Goal: Transaction & Acquisition: Purchase product/service

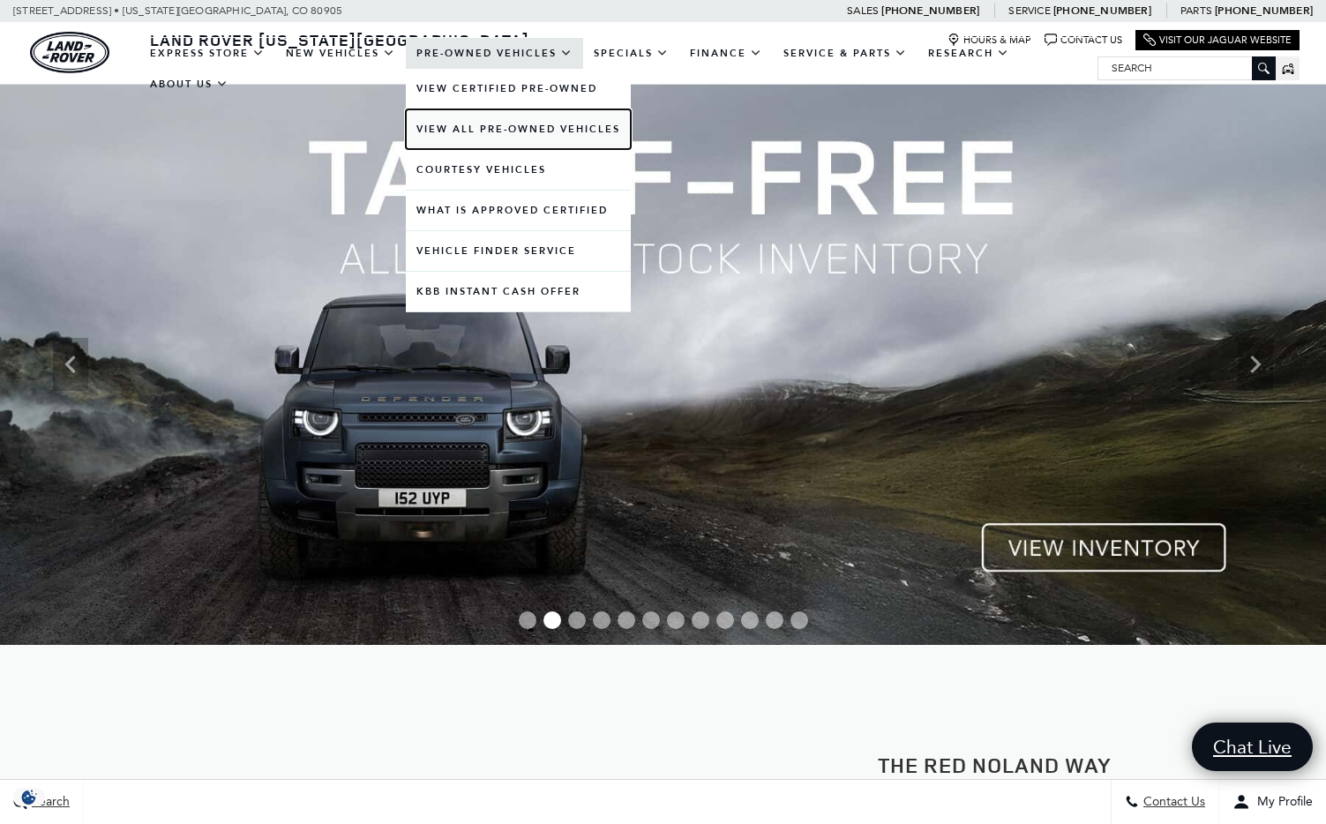
click at [461, 131] on link "View All Pre-Owned Vehicles" at bounding box center [518, 129] width 225 height 40
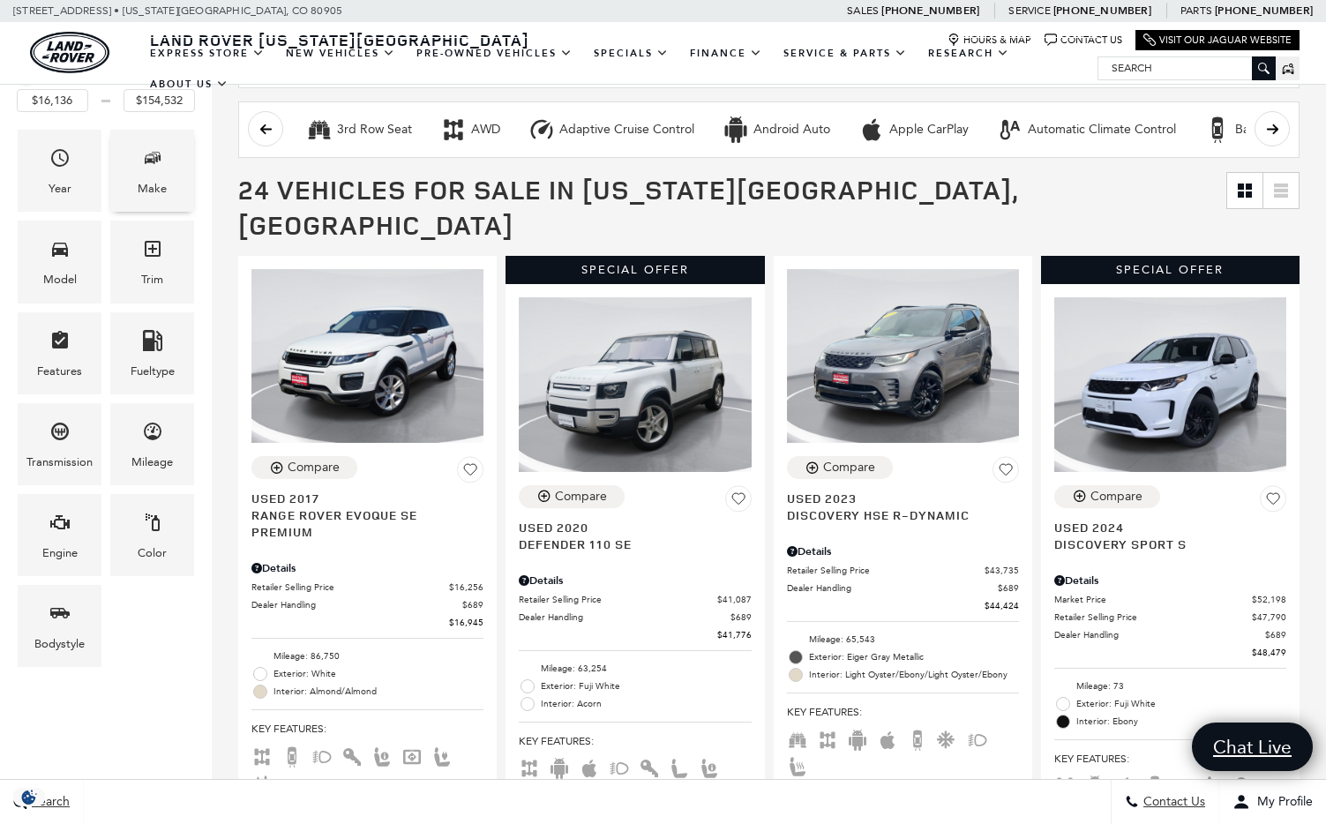
click at [156, 179] on div "Make" at bounding box center [152, 188] width 29 height 19
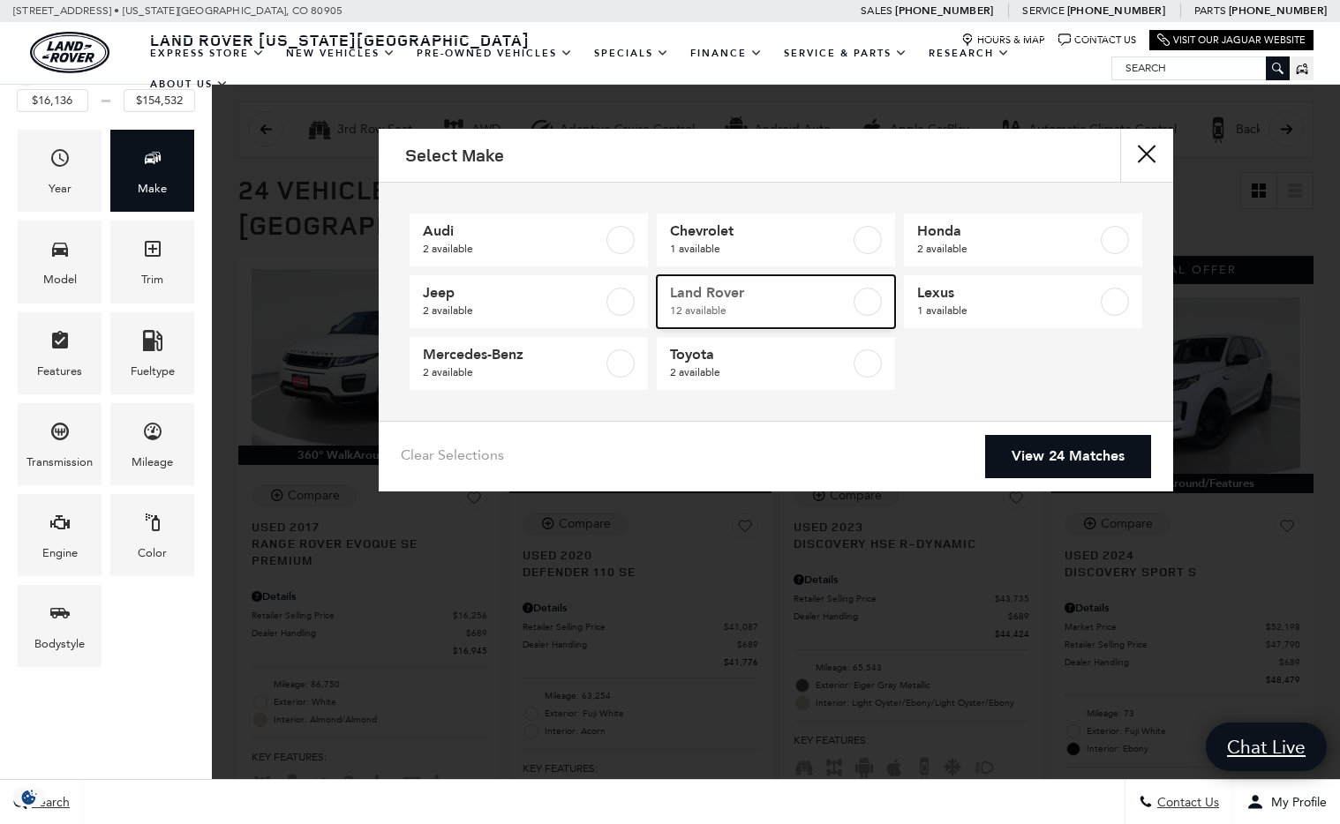
click at [872, 299] on label at bounding box center [867, 302] width 28 height 28
type input "$16,945"
checkbox input "true"
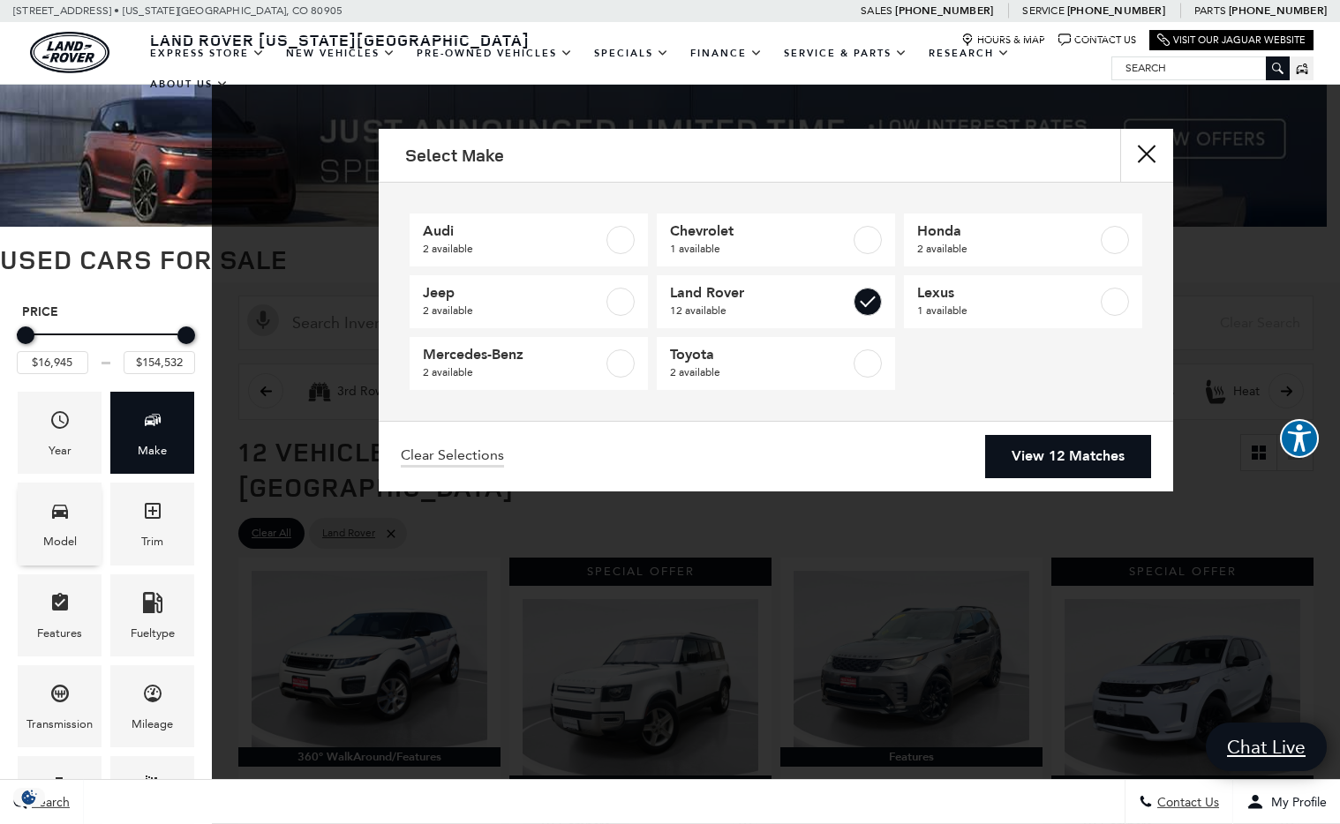
click at [52, 525] on span "Model" at bounding box center [59, 514] width 21 height 36
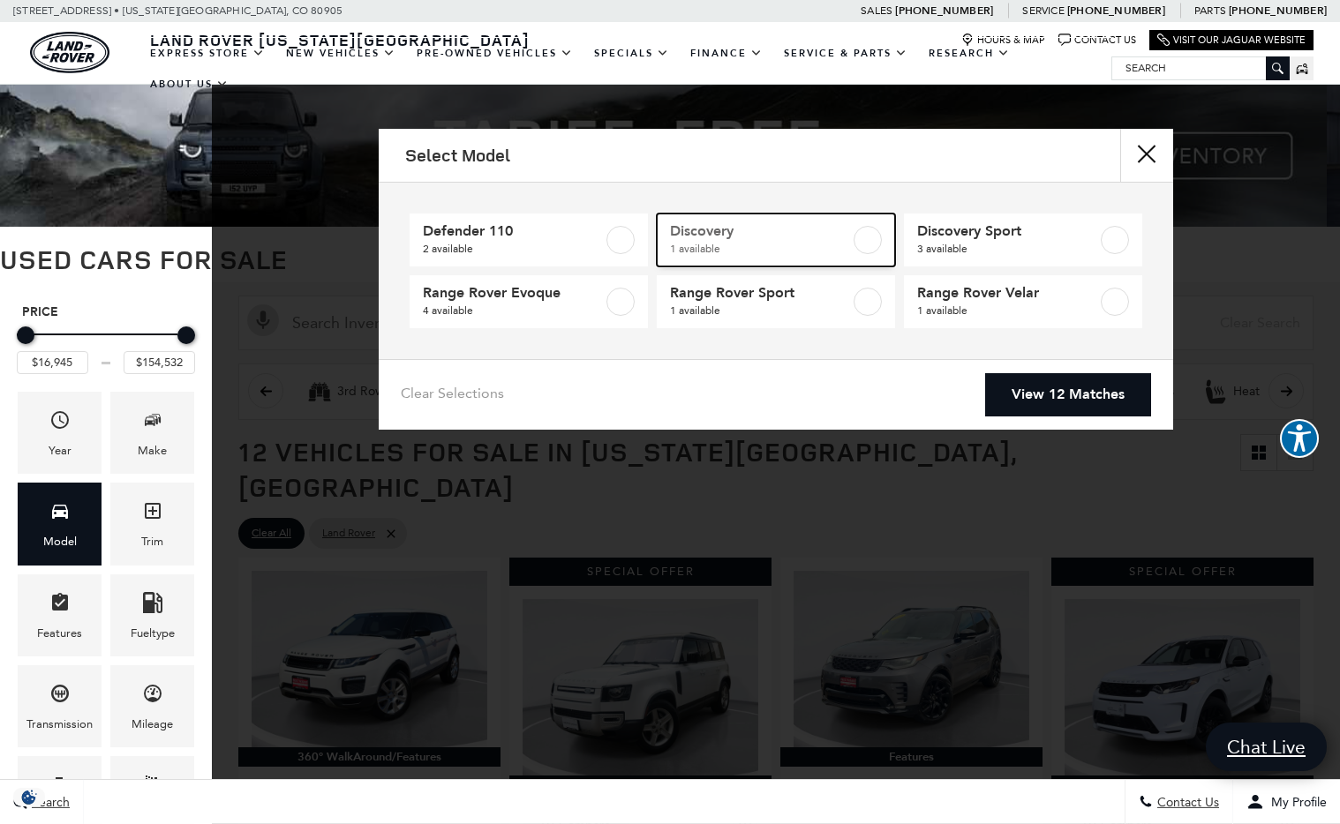
click at [868, 237] on label at bounding box center [867, 240] width 28 height 28
type input "$44,424"
checkbox input "true"
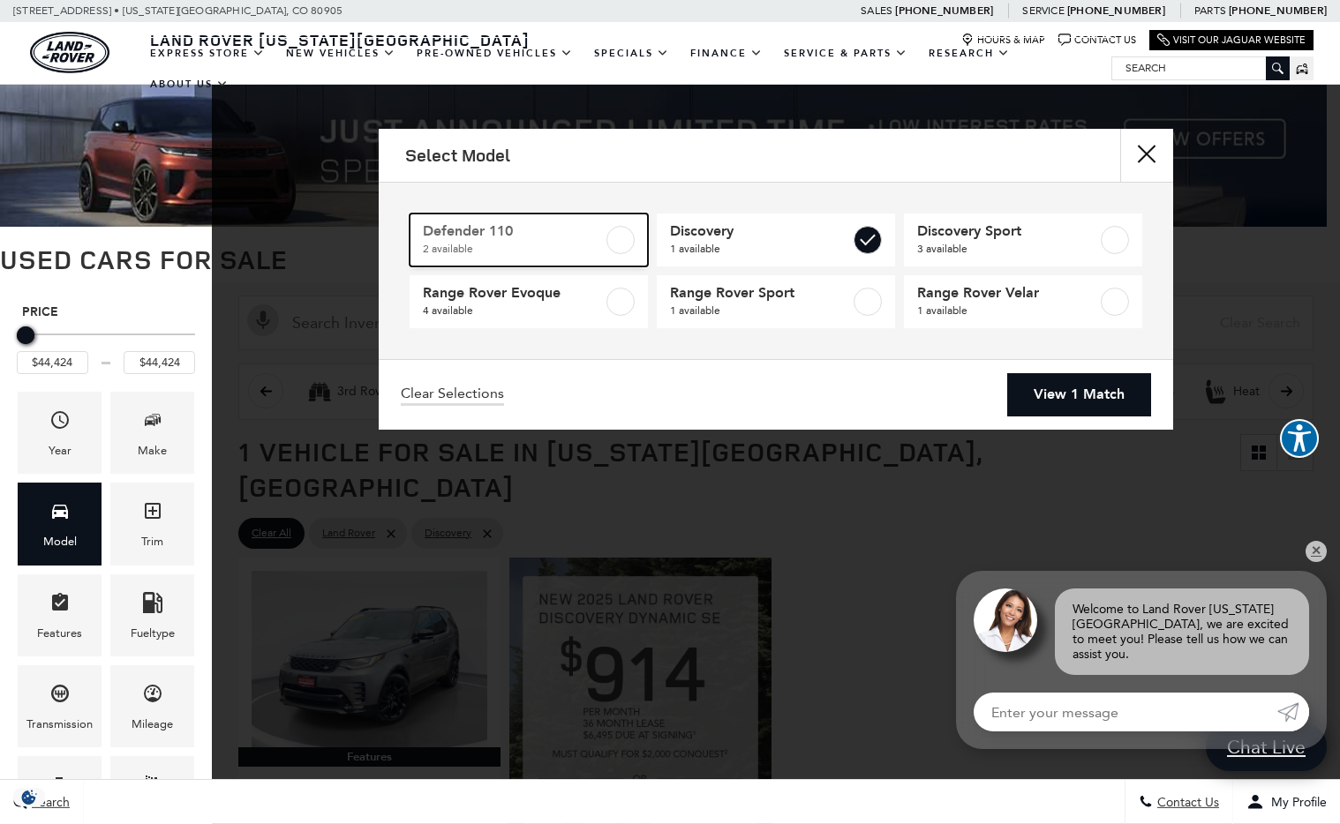
click at [623, 236] on label at bounding box center [620, 240] width 28 height 28
type input "$41,776"
type input "$59,761"
checkbox input "true"
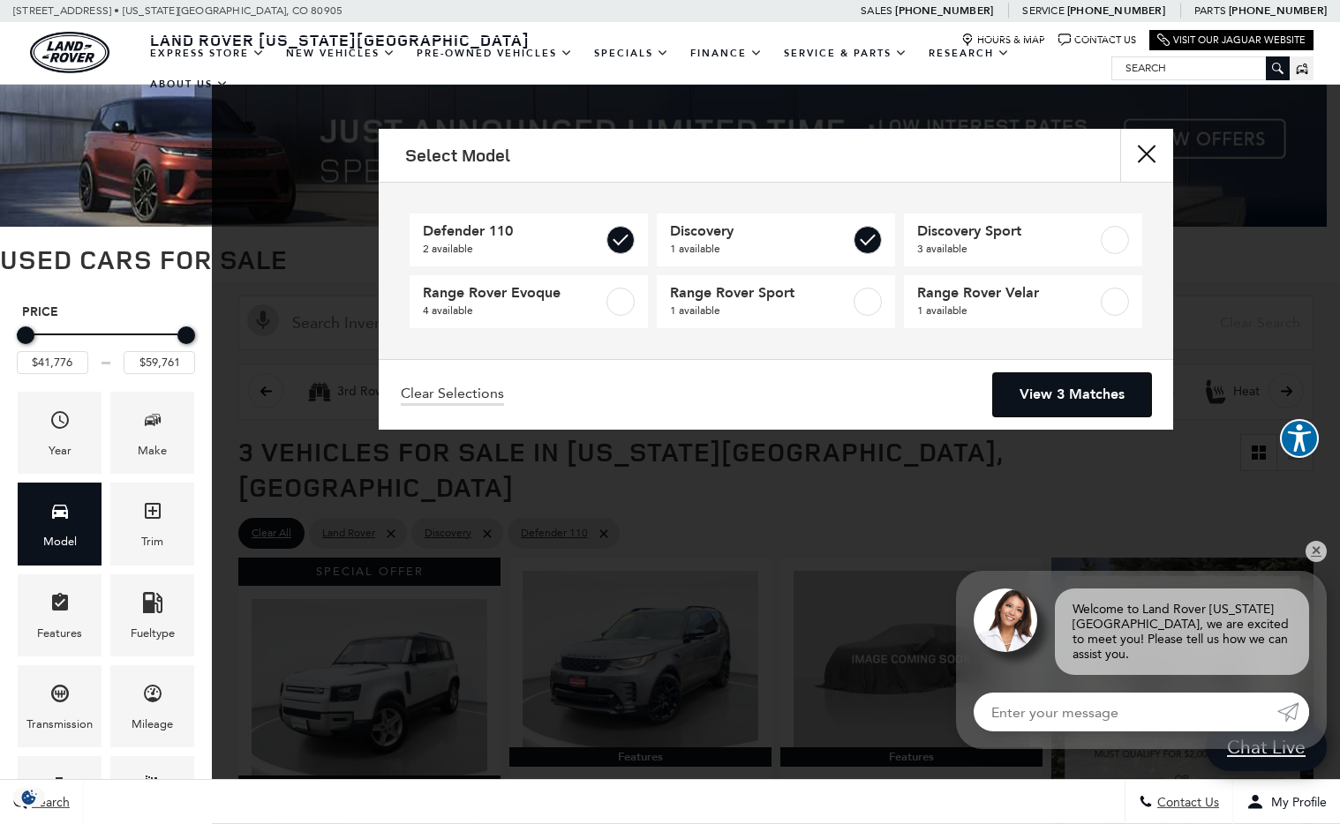
click at [1028, 384] on link "View 3 Matches" at bounding box center [1072, 394] width 158 height 43
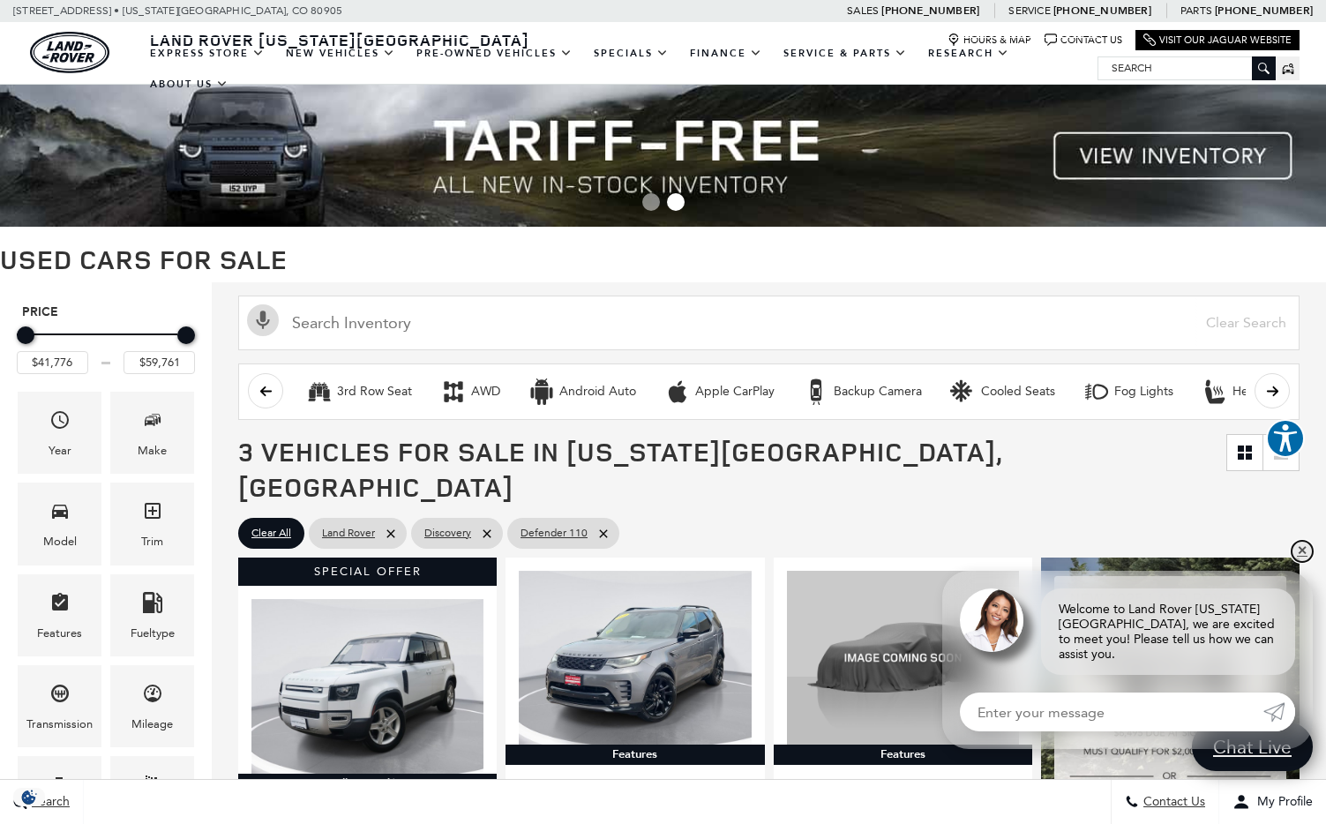
click at [1301, 562] on link "✕" at bounding box center [1302, 551] width 21 height 21
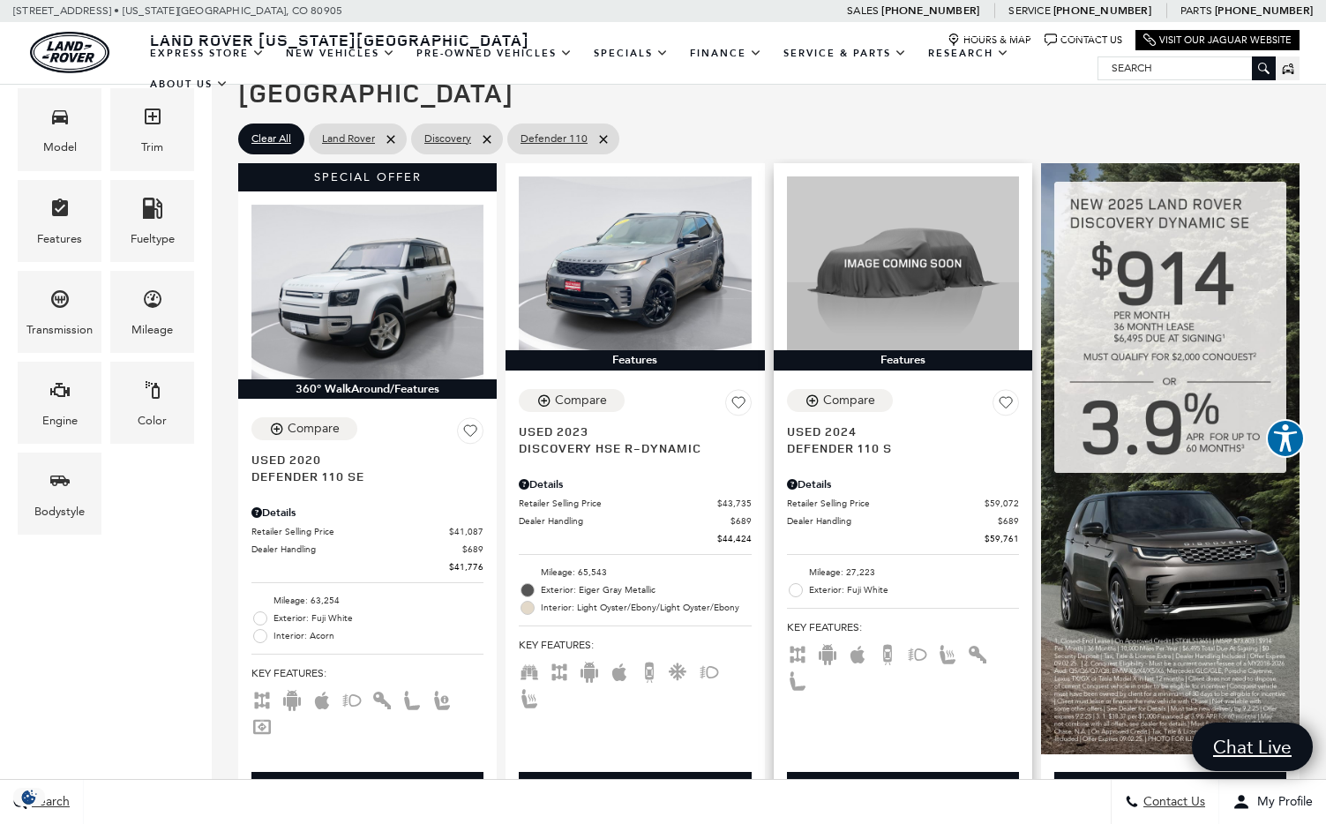
scroll to position [406, 0]
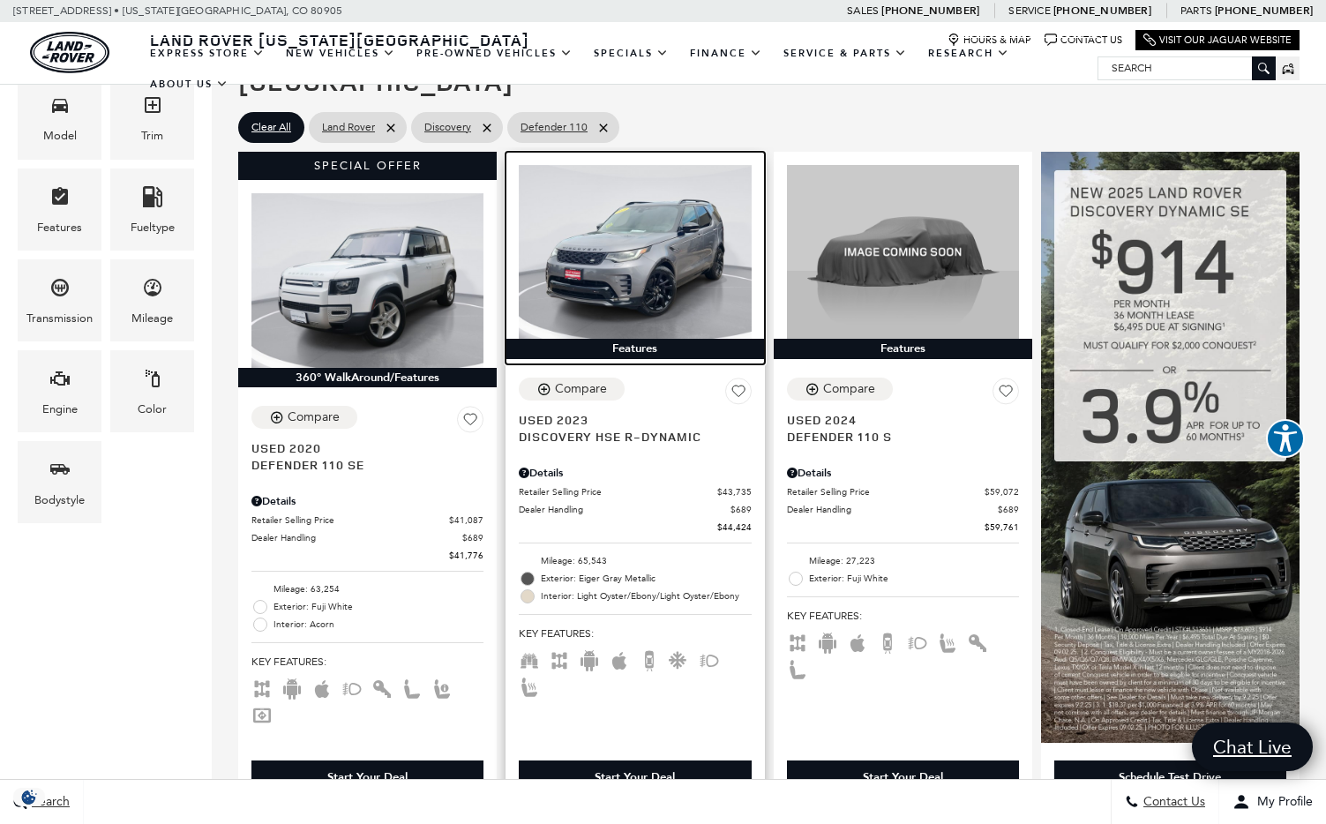
click at [627, 199] on img at bounding box center [635, 252] width 232 height 174
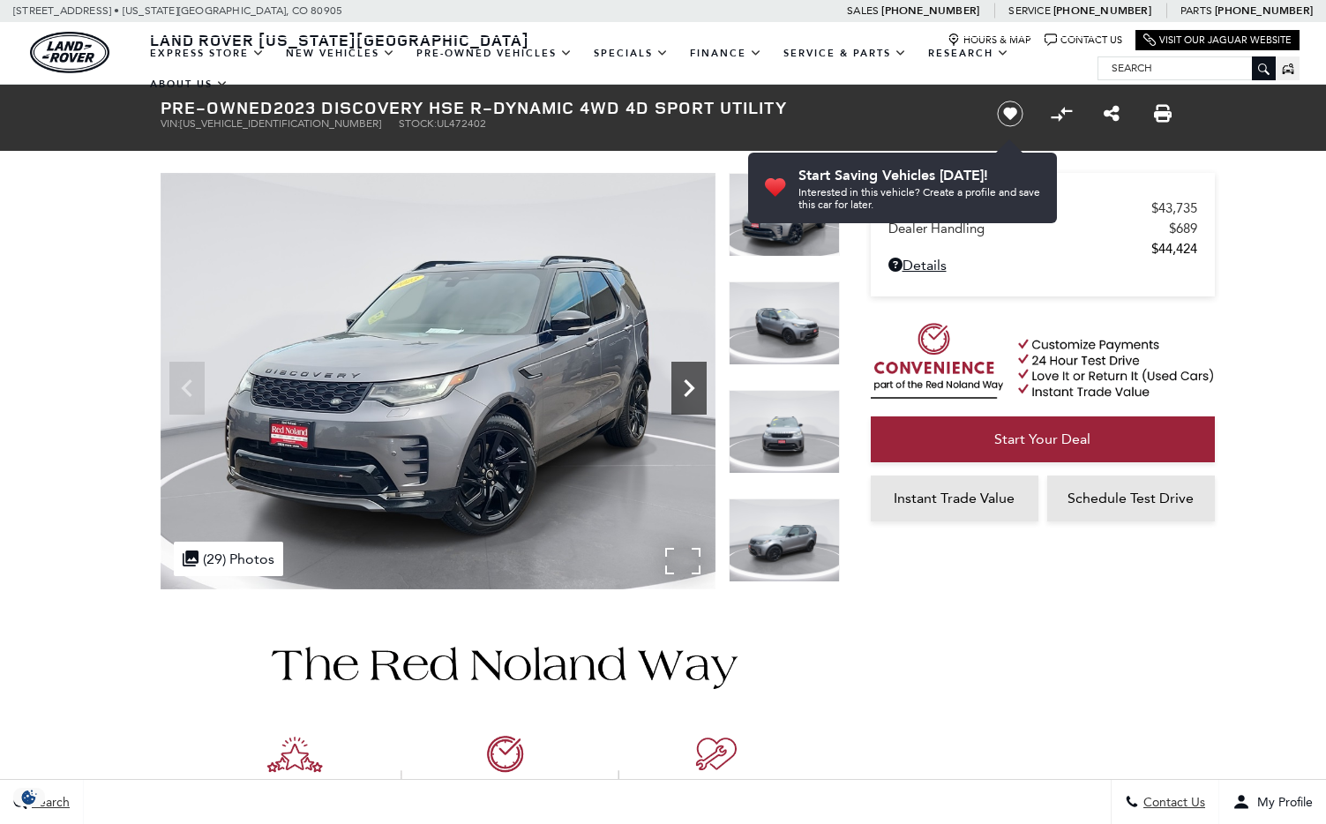
click at [687, 389] on icon "Next" at bounding box center [689, 388] width 35 height 35
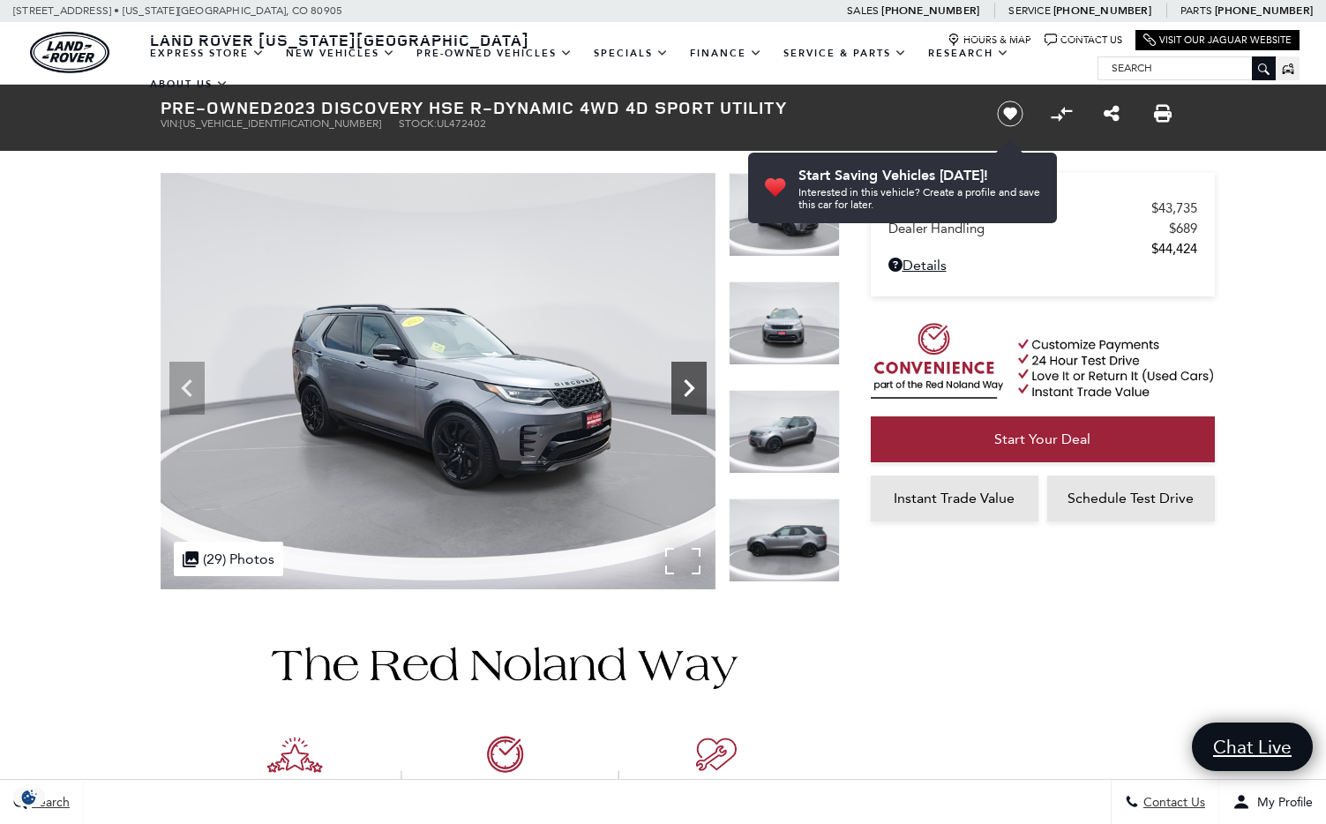
click at [687, 389] on icon "Next" at bounding box center [689, 388] width 35 height 35
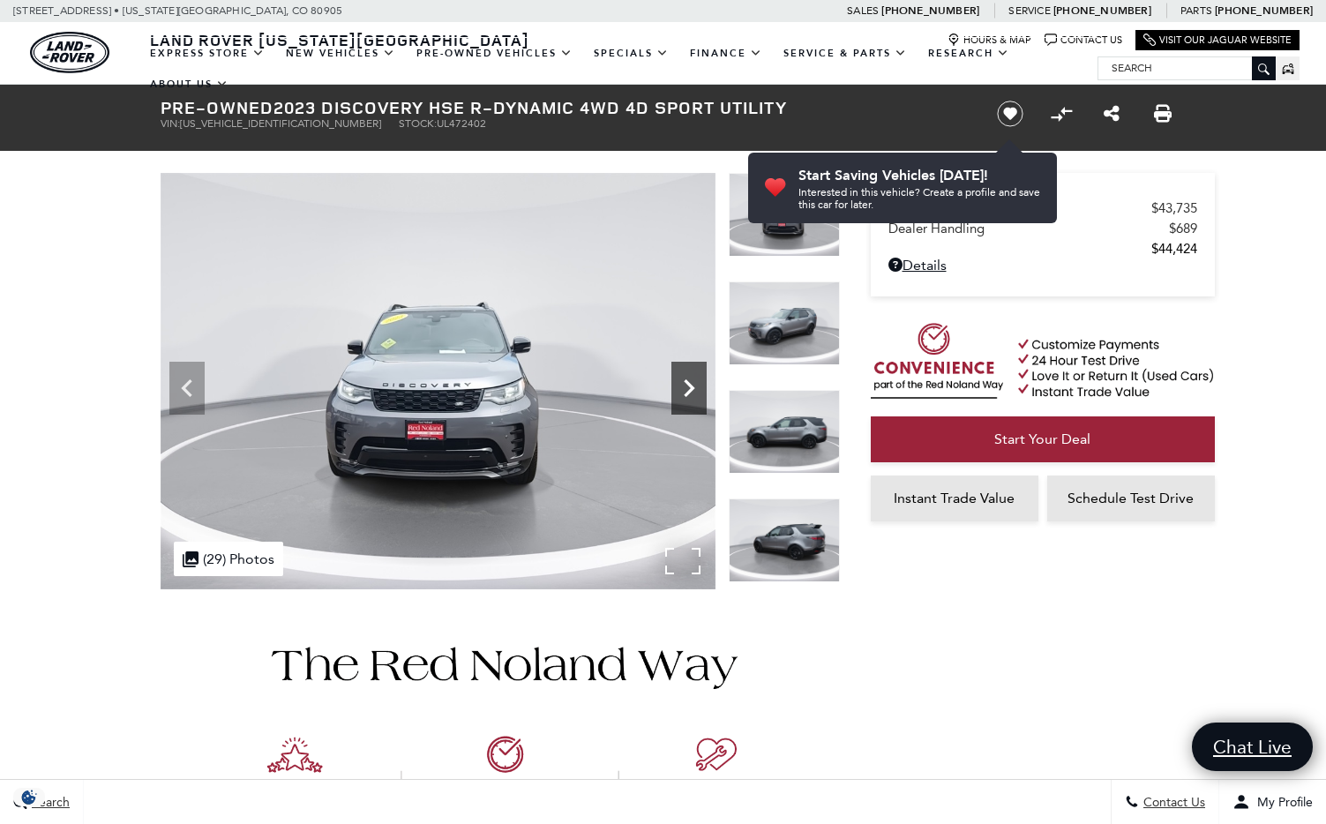
click at [687, 389] on icon "Next" at bounding box center [689, 388] width 35 height 35
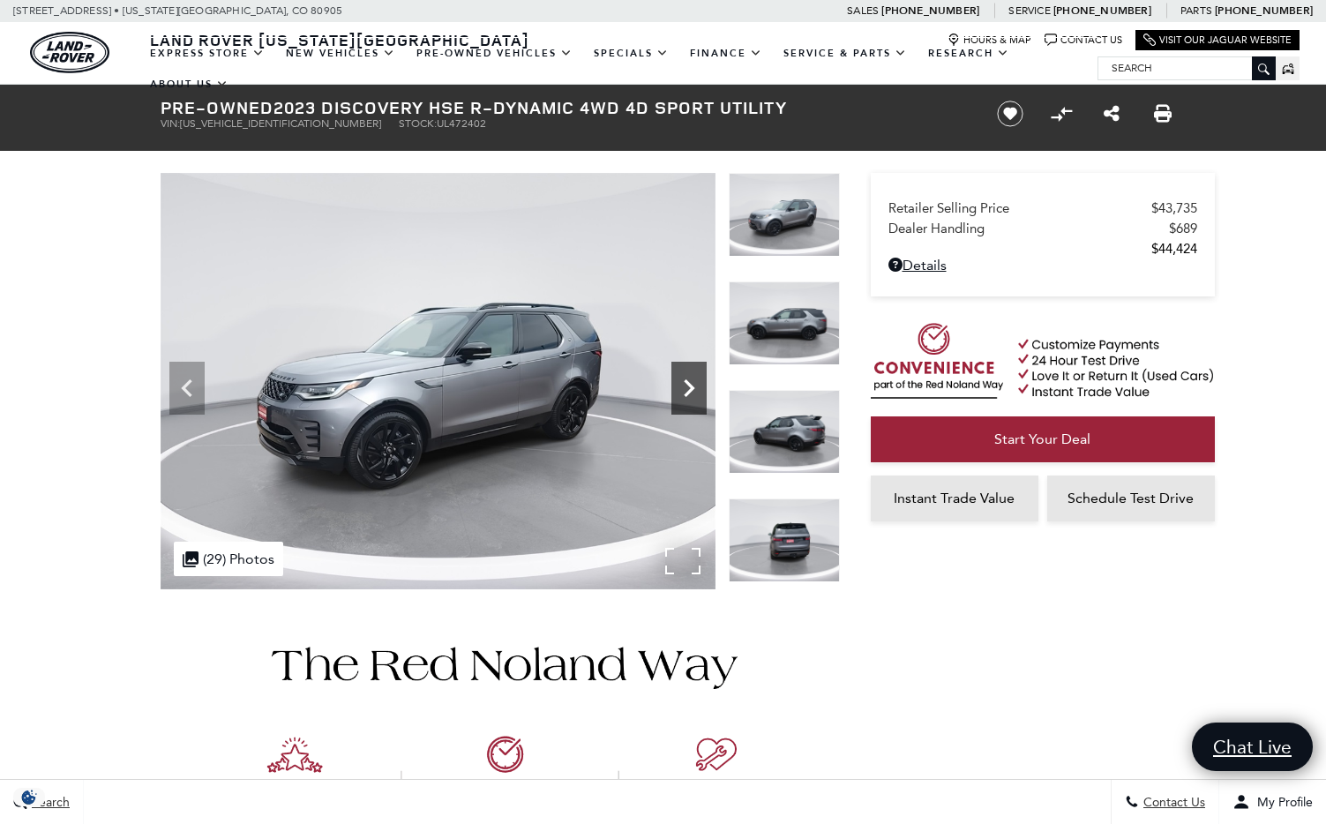
click at [687, 389] on icon "Next" at bounding box center [689, 388] width 35 height 35
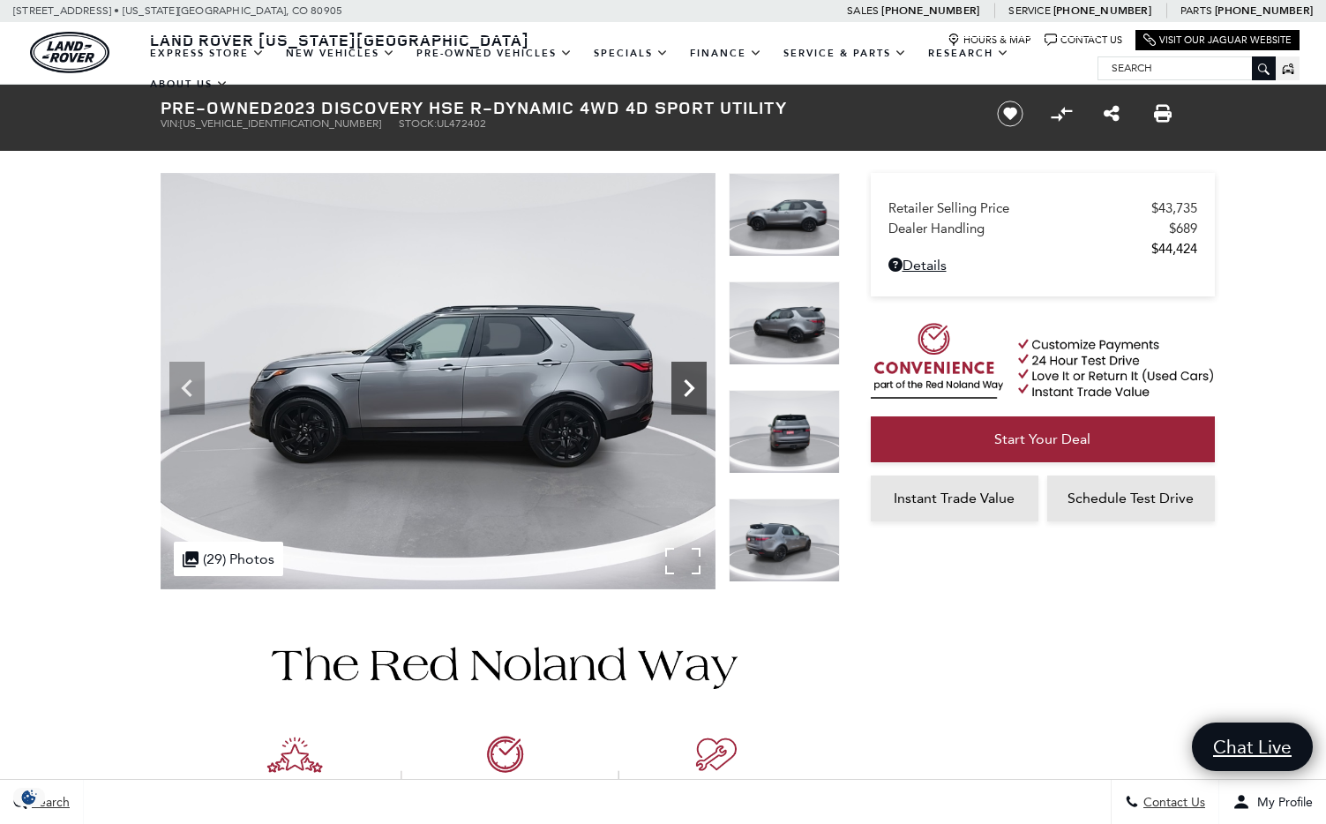
click at [687, 389] on icon "Next" at bounding box center [689, 388] width 35 height 35
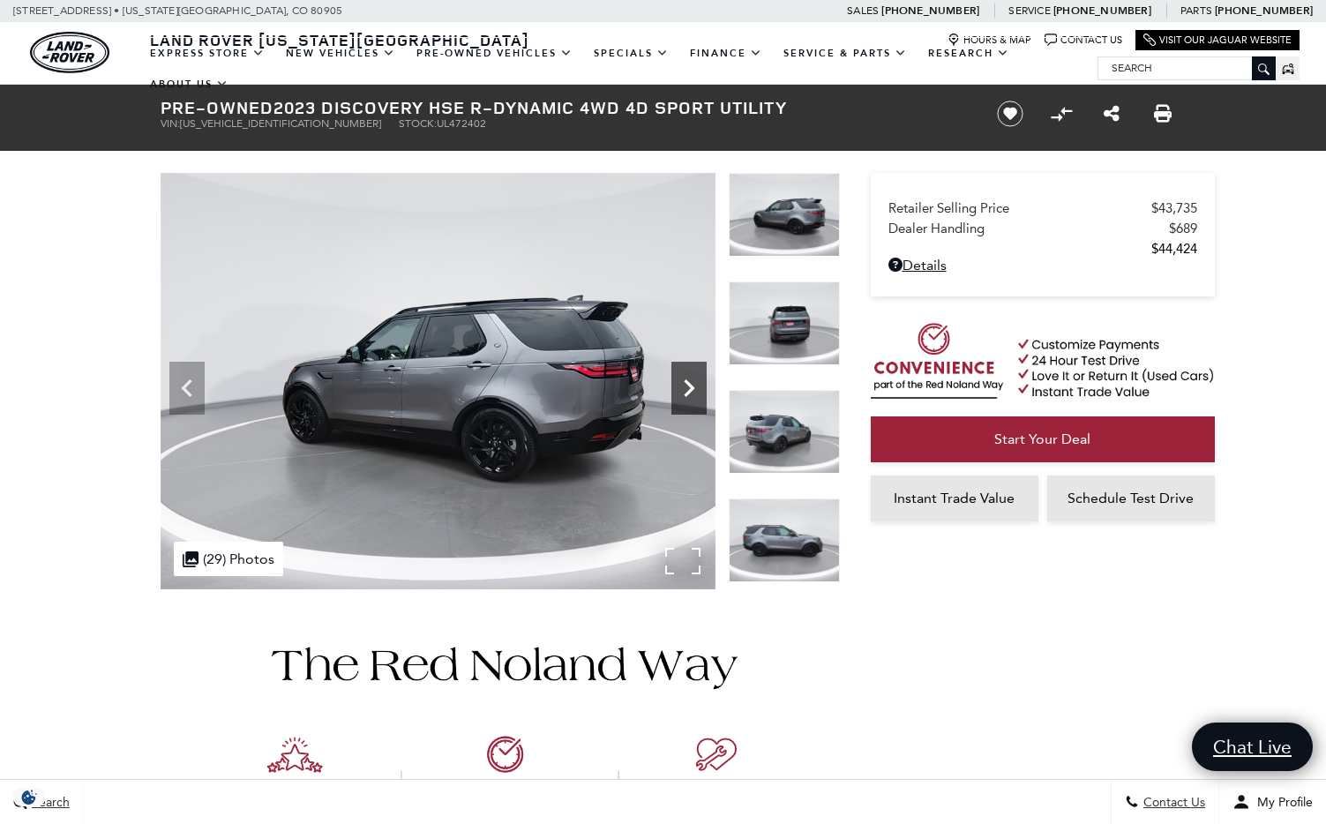
click at [687, 389] on icon "Next" at bounding box center [689, 388] width 35 height 35
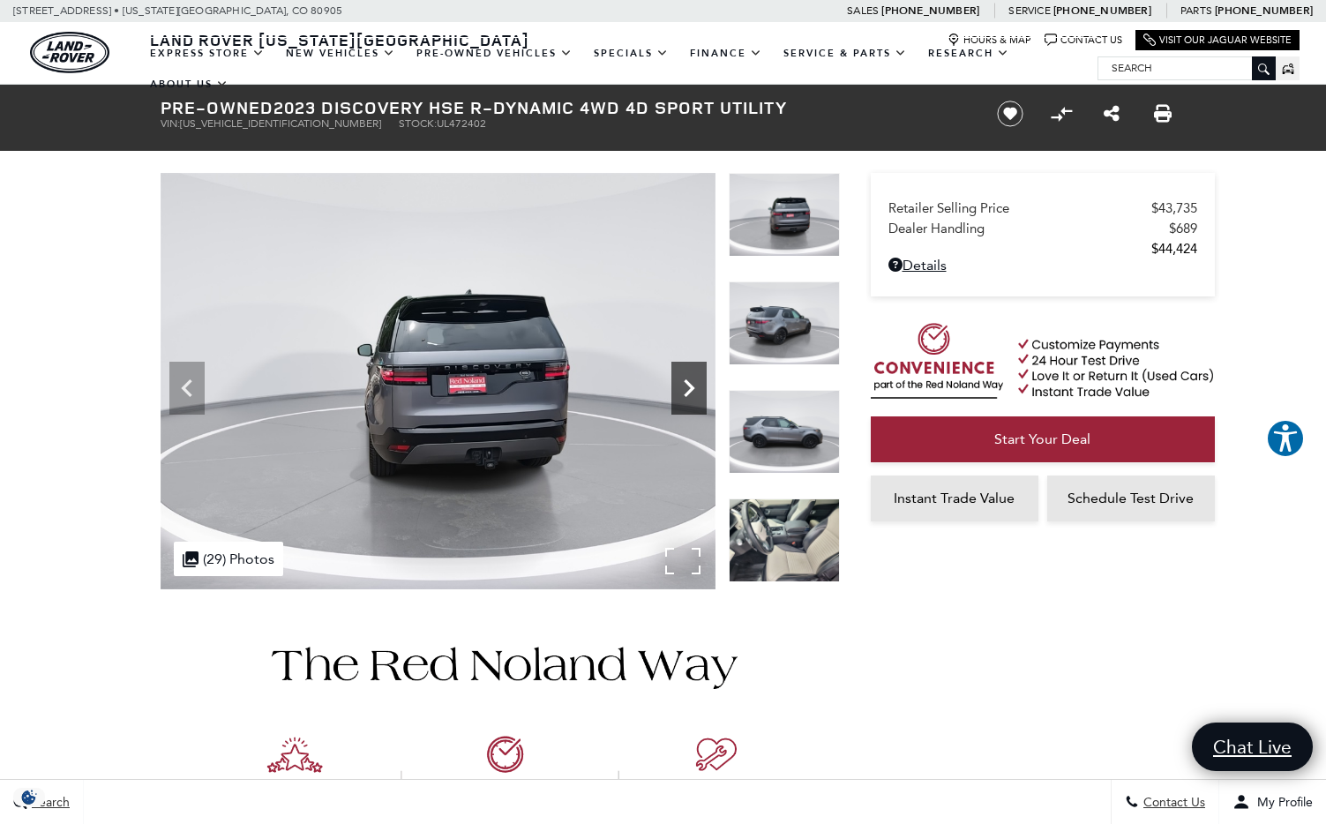
click at [687, 389] on icon "Next" at bounding box center [689, 388] width 35 height 35
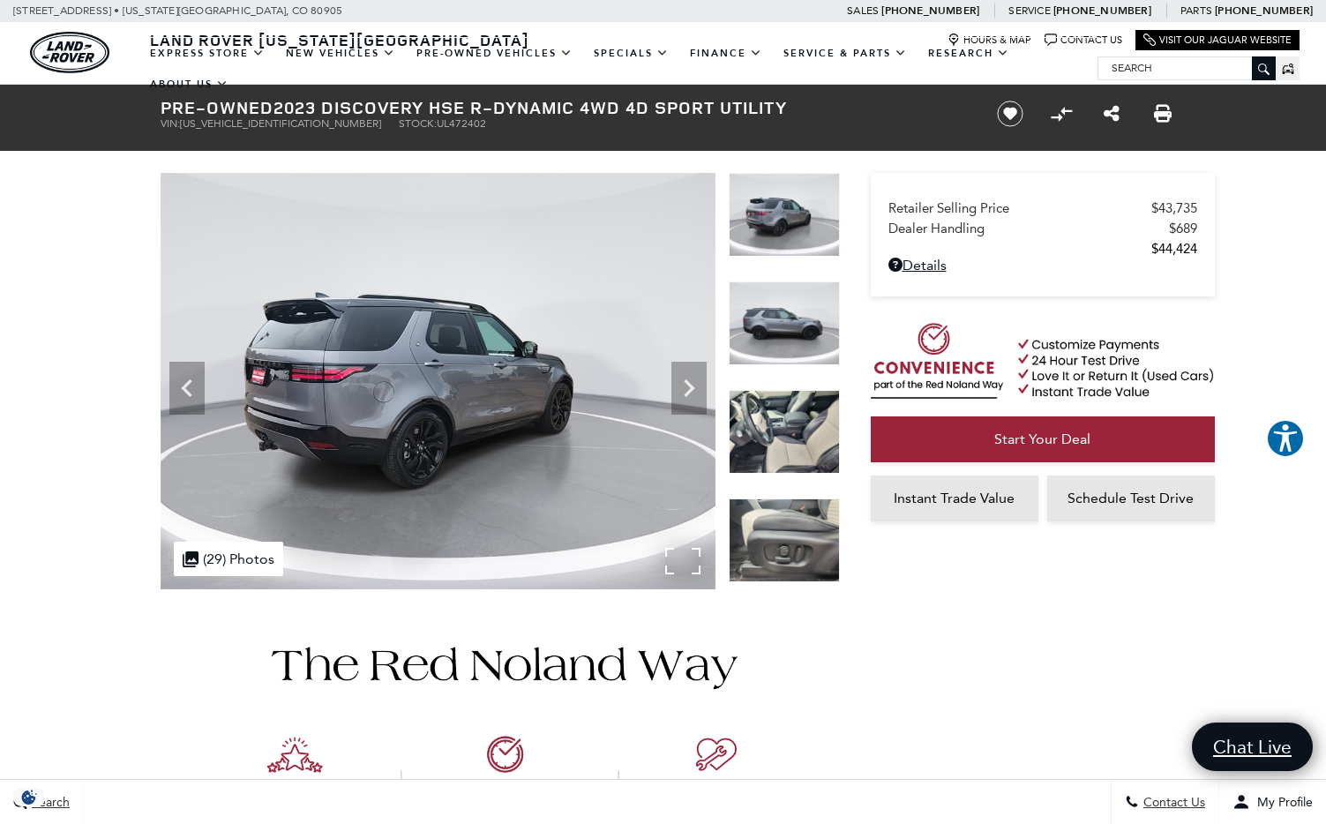
click at [274, 430] on img at bounding box center [438, 381] width 555 height 417
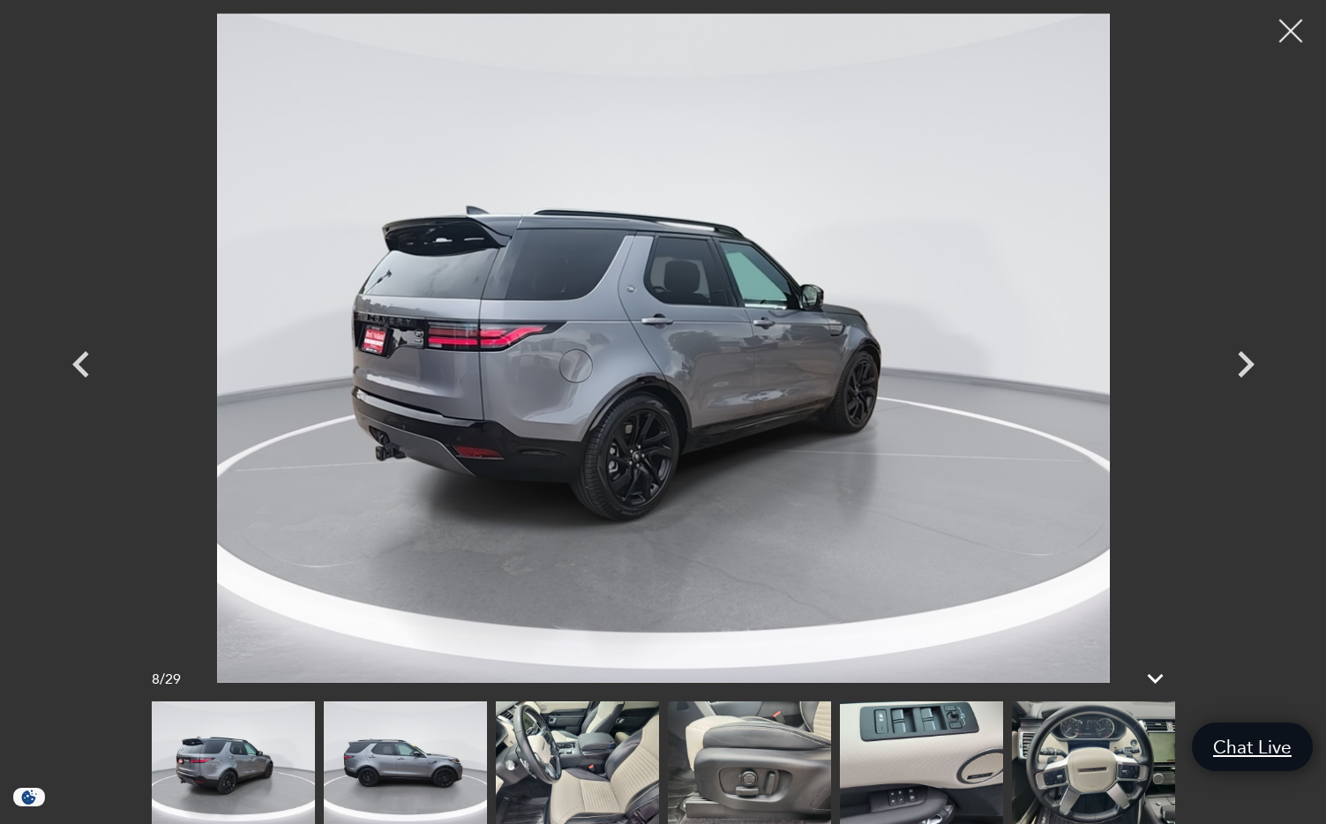
click at [1285, 25] on div at bounding box center [1291, 31] width 47 height 47
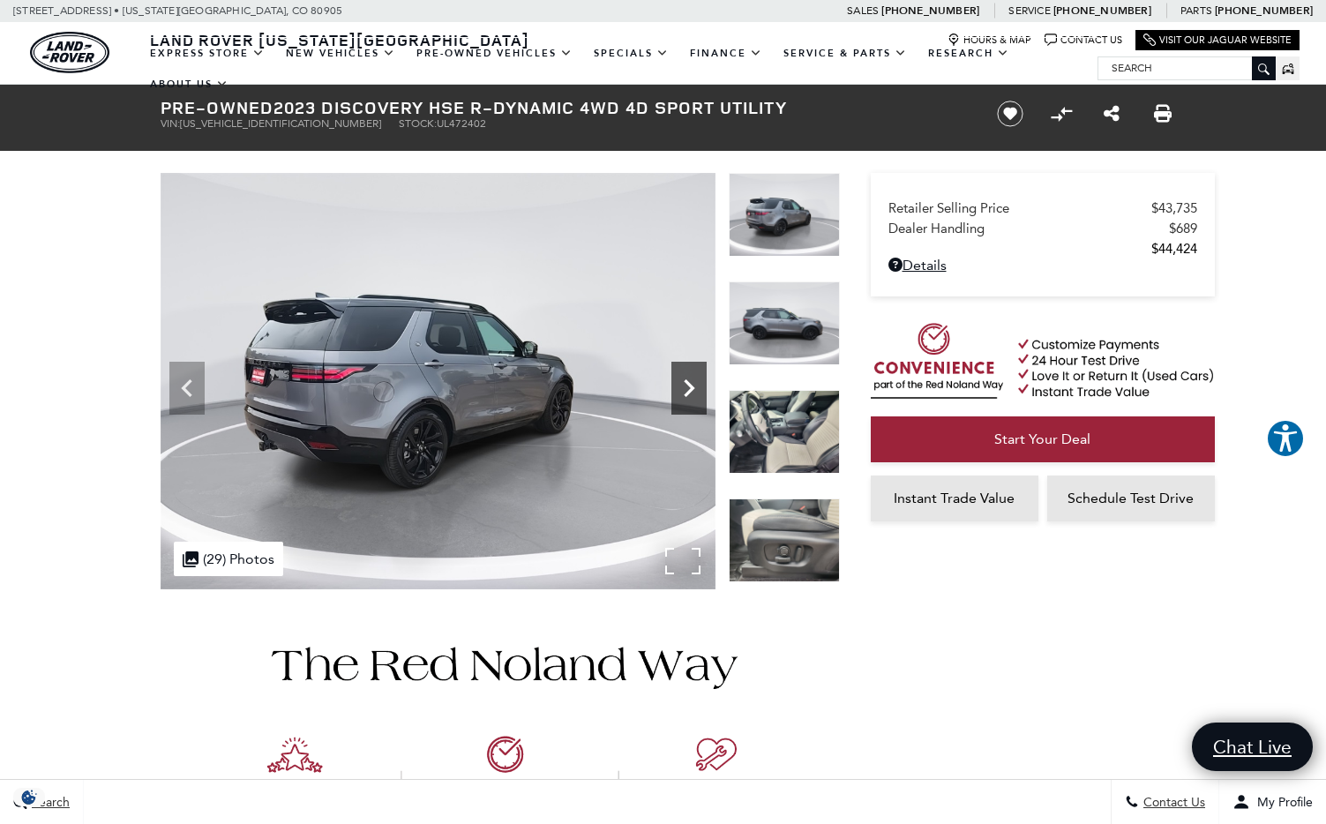
click at [685, 385] on icon "Next" at bounding box center [689, 388] width 35 height 35
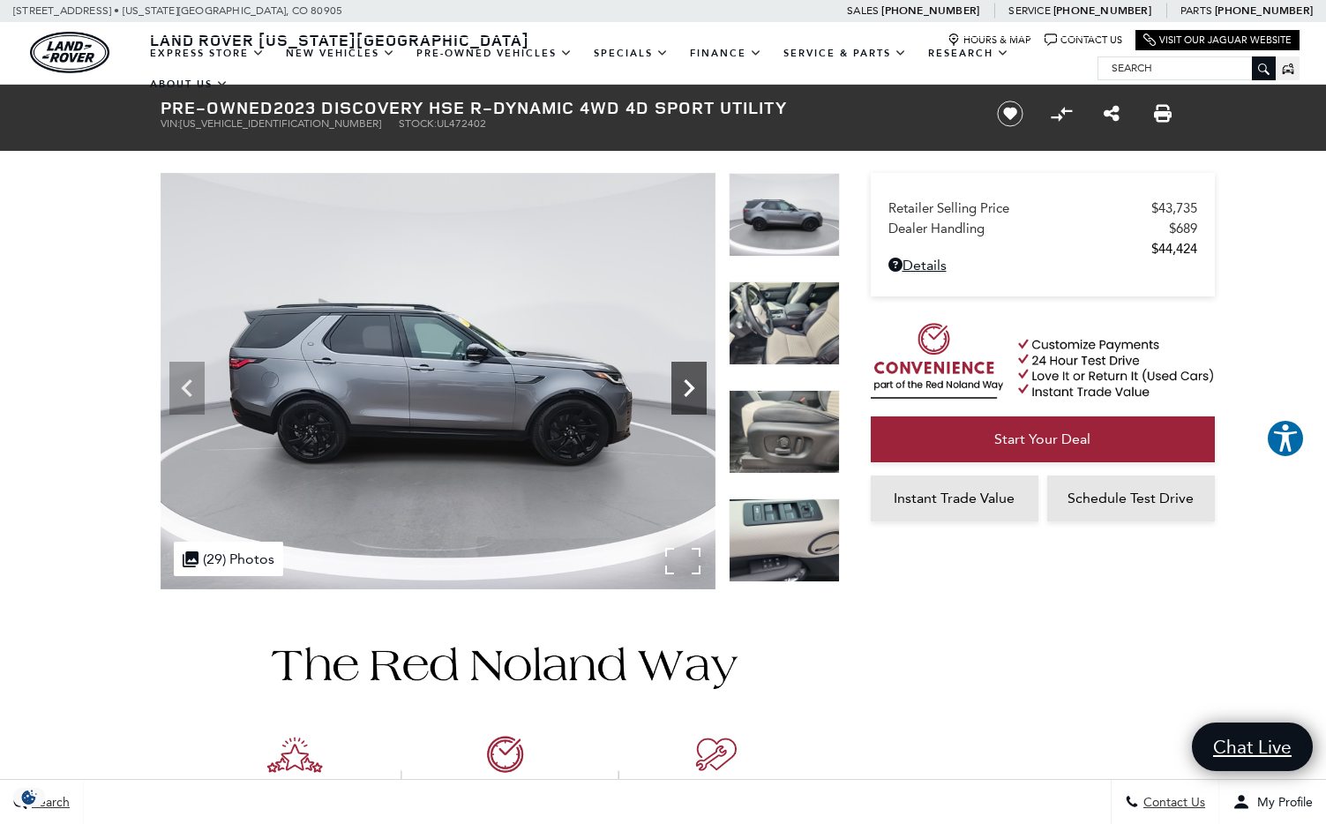
click at [685, 385] on icon "Next" at bounding box center [689, 388] width 35 height 35
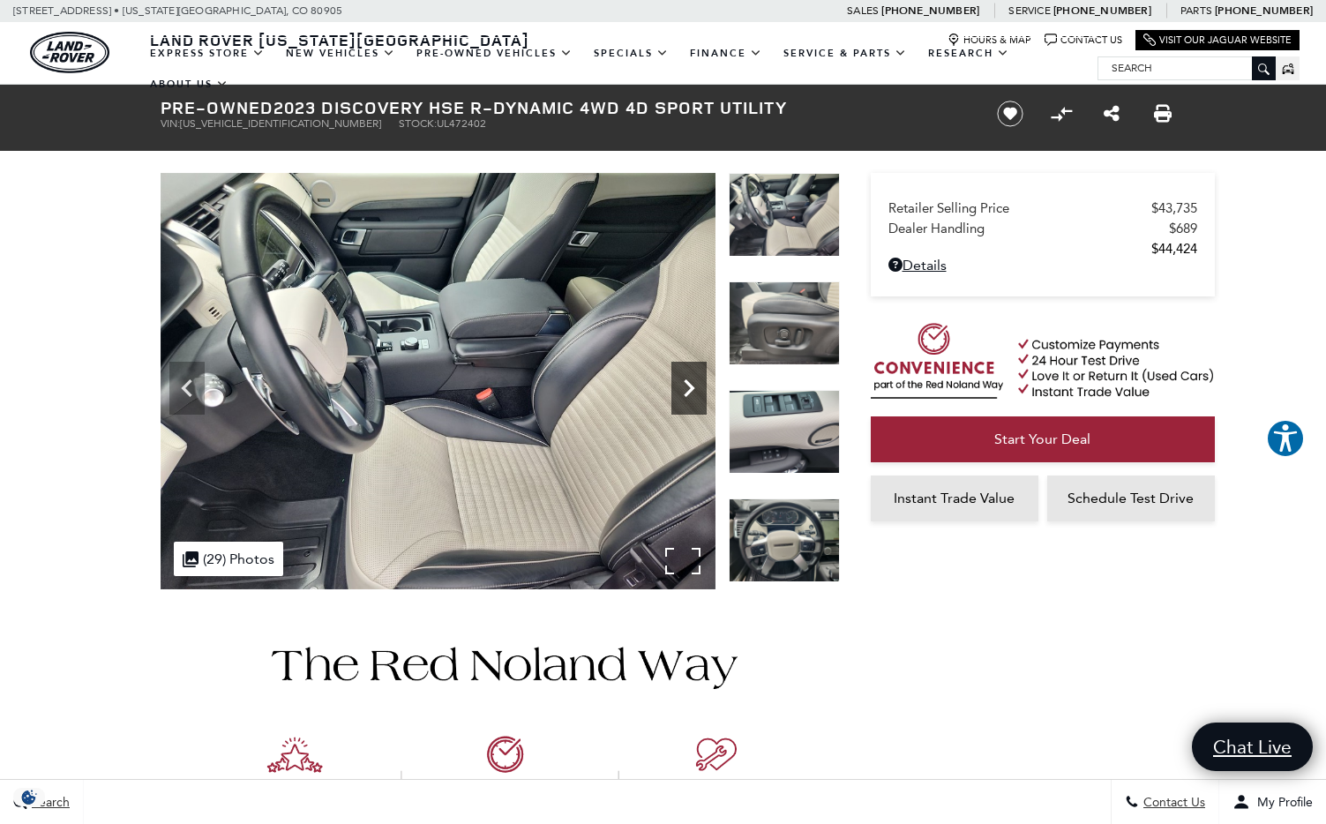
click at [685, 385] on icon "Next" at bounding box center [689, 388] width 35 height 35
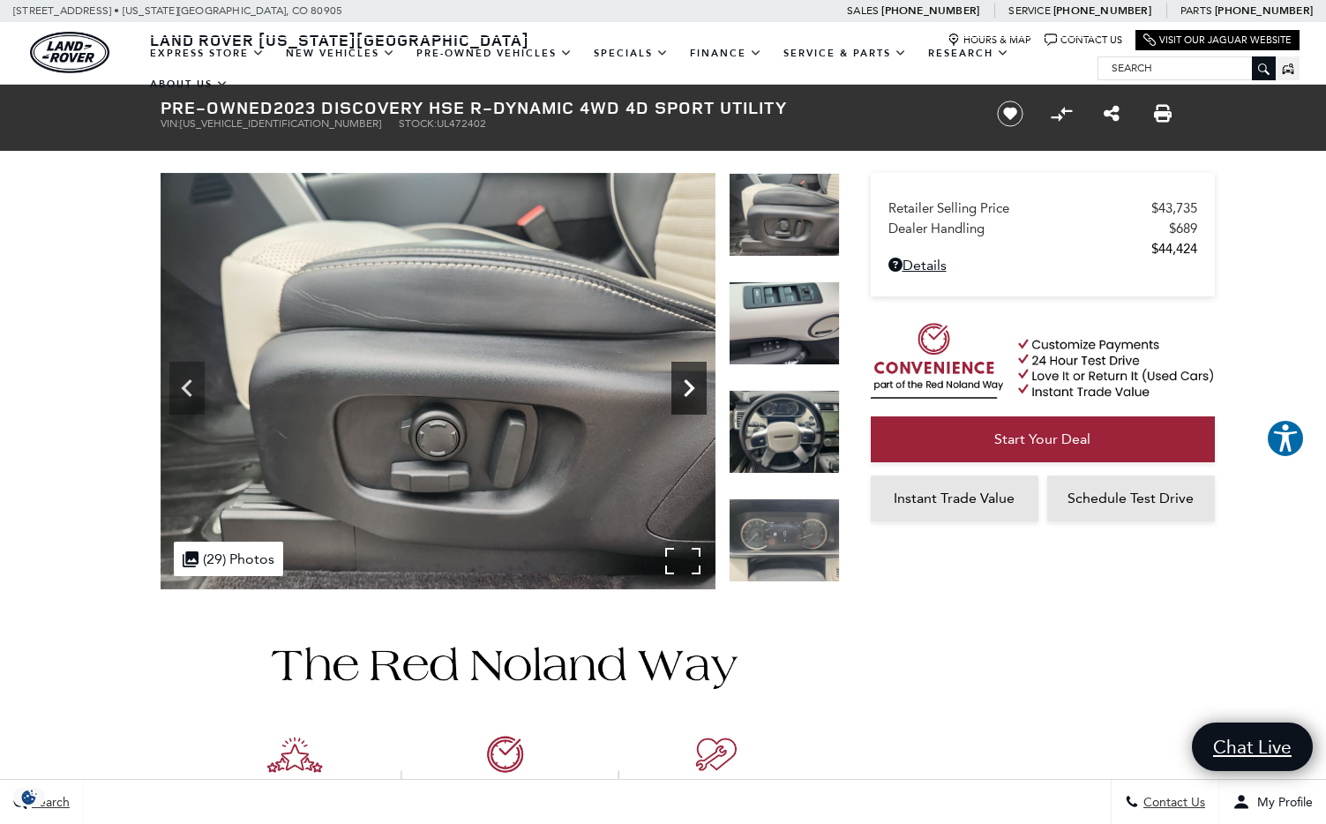
click at [685, 385] on icon "Next" at bounding box center [689, 388] width 35 height 35
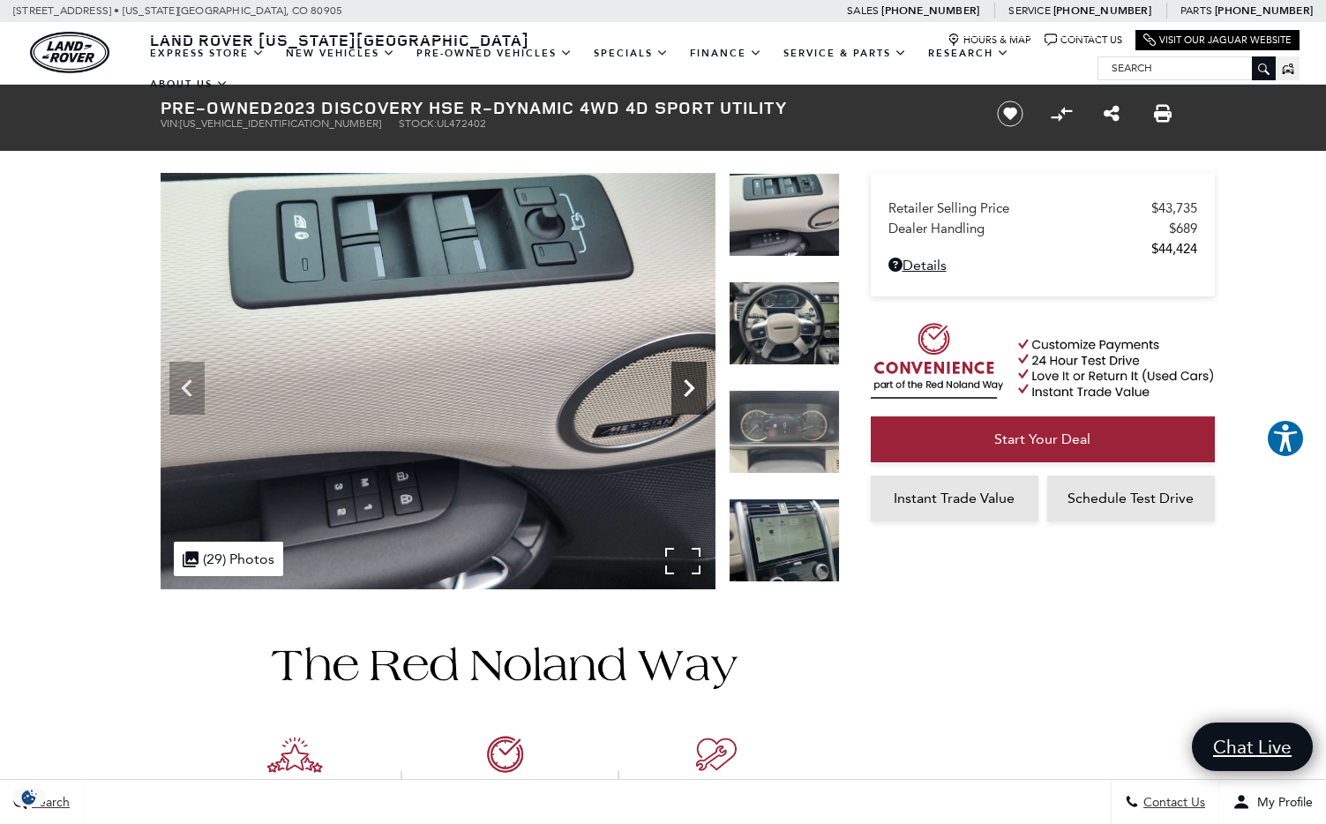
click at [685, 385] on icon "Next" at bounding box center [689, 388] width 35 height 35
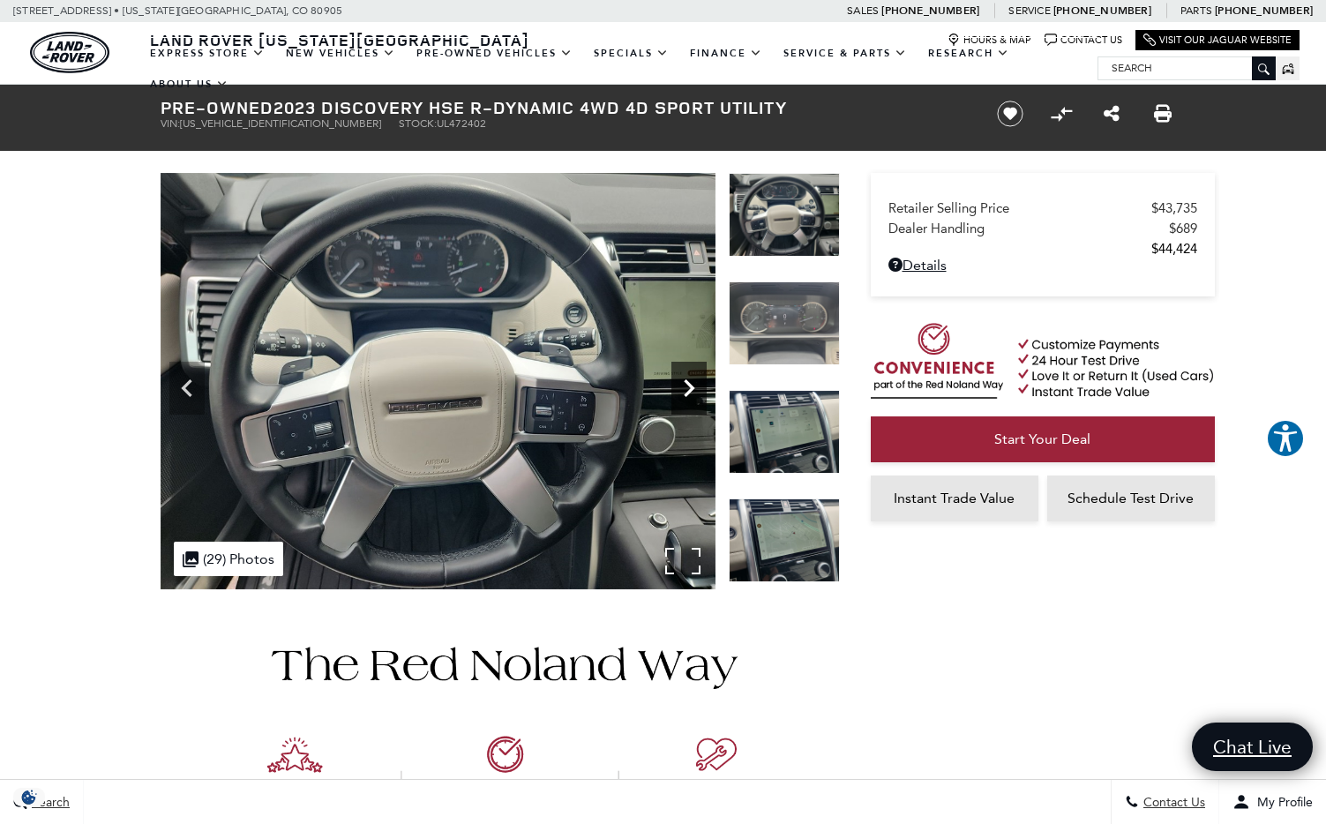
click at [685, 385] on icon "Next" at bounding box center [689, 388] width 35 height 35
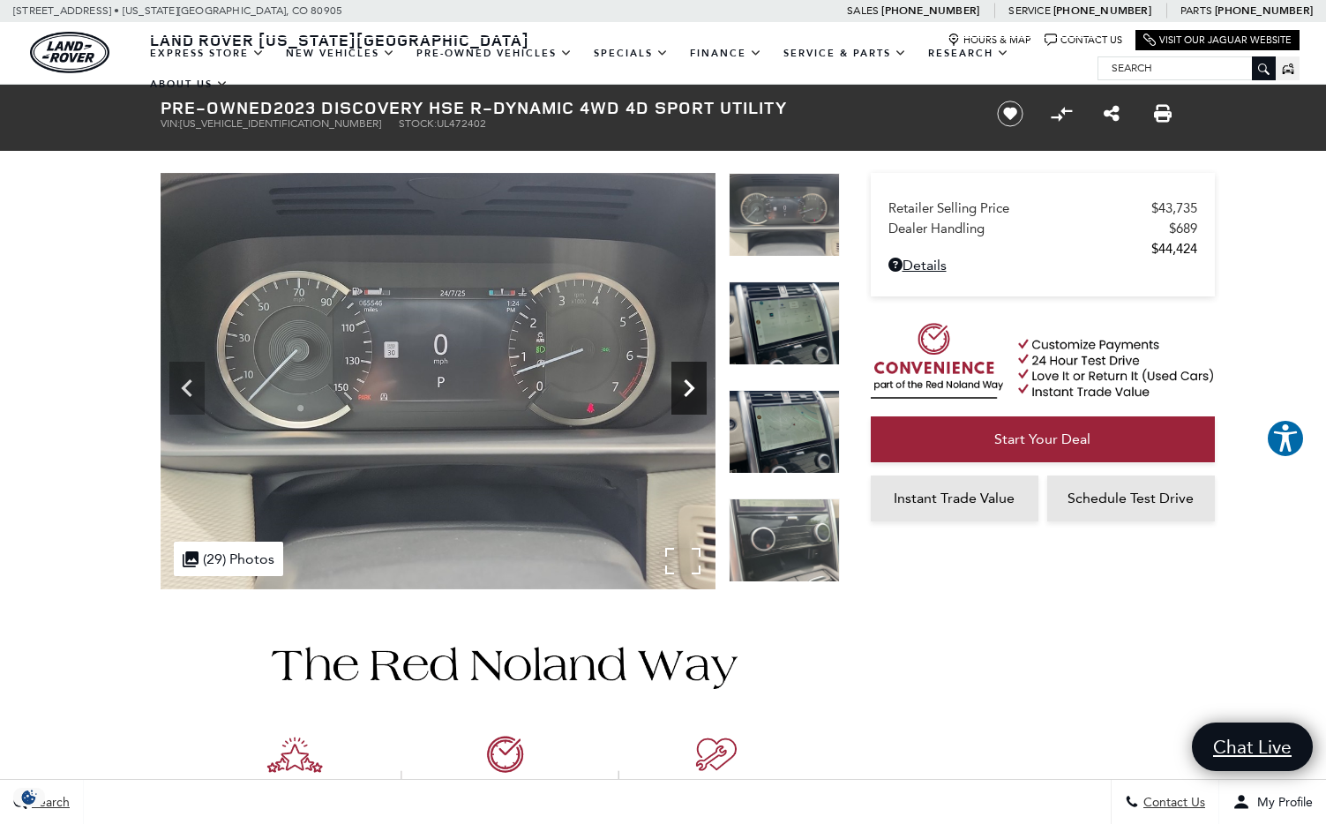
click at [685, 385] on icon "Next" at bounding box center [689, 388] width 35 height 35
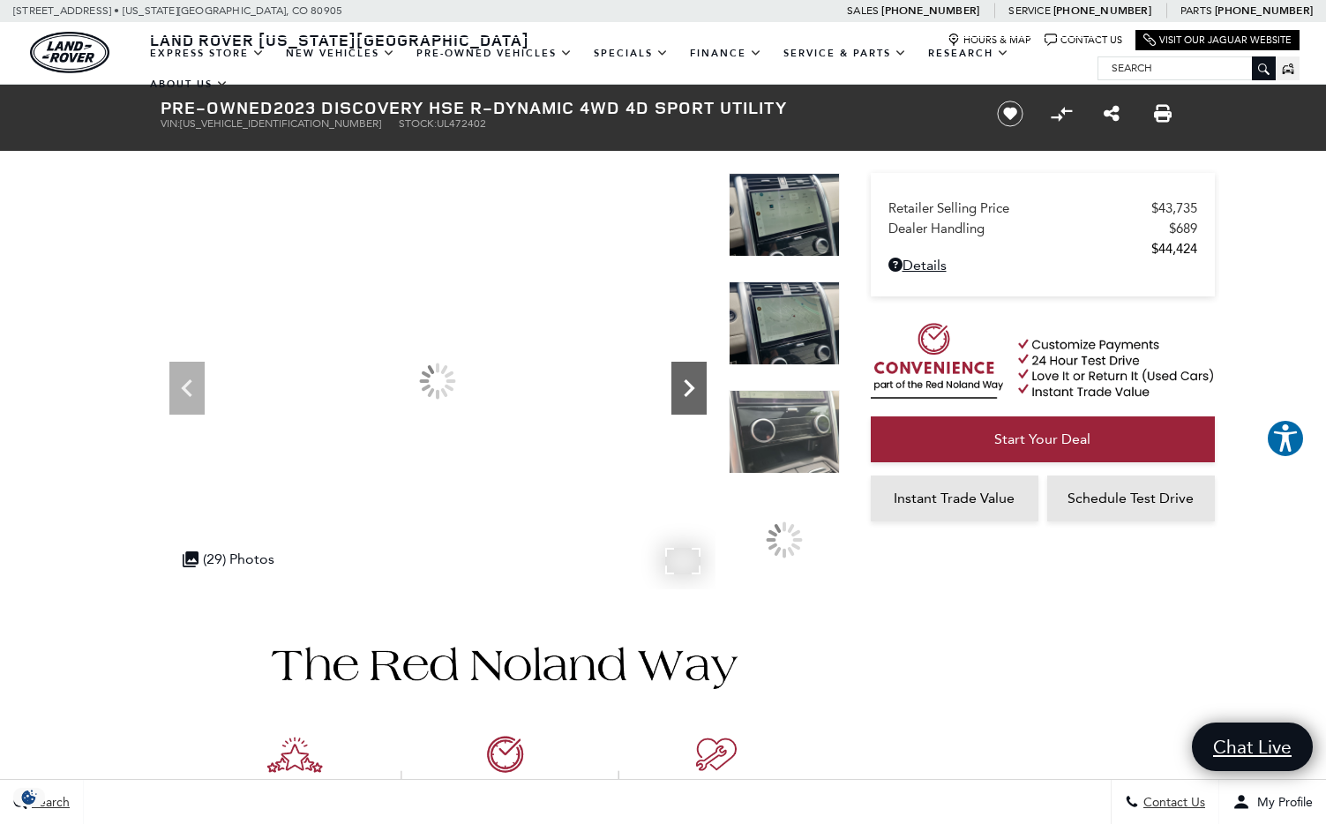
click at [685, 385] on icon "Next" at bounding box center [689, 388] width 35 height 35
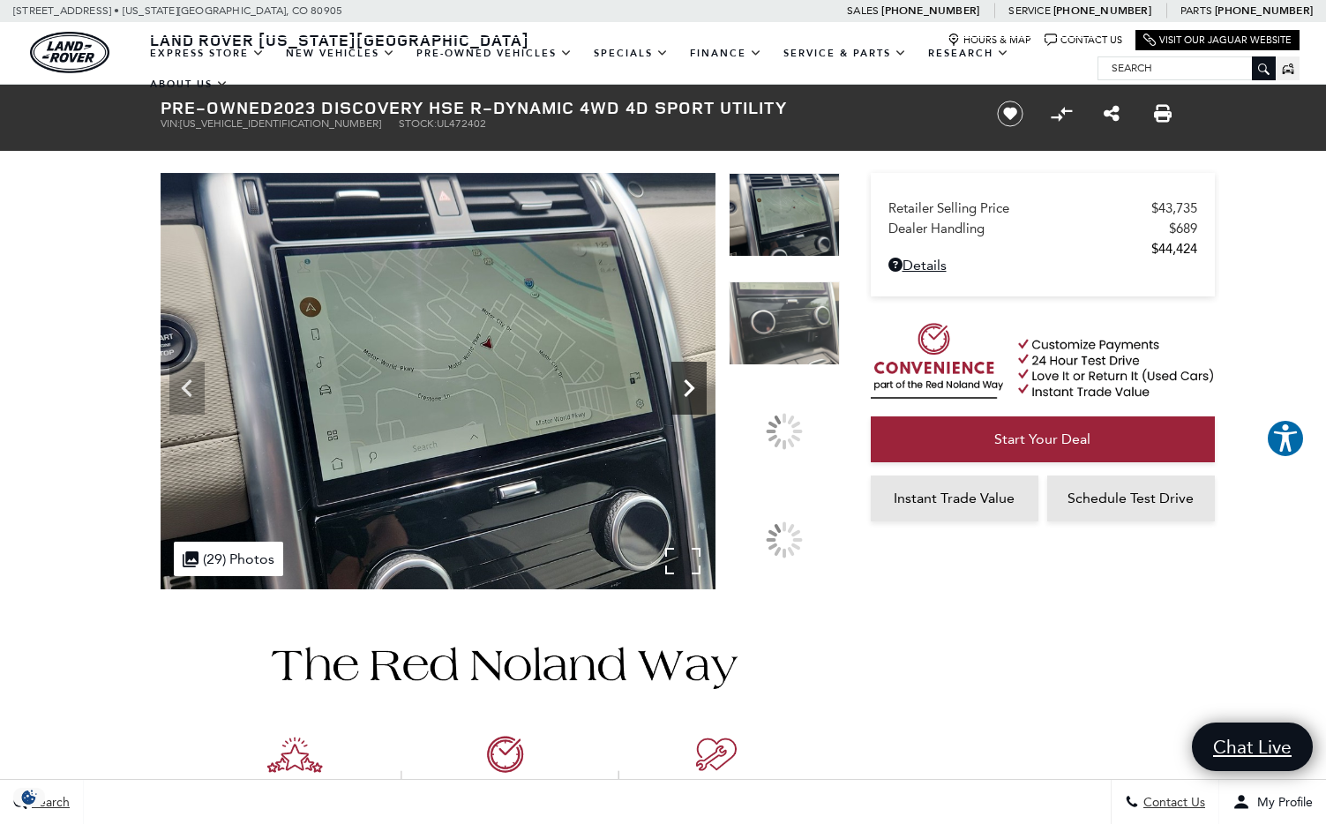
click at [685, 385] on icon "Next" at bounding box center [689, 388] width 35 height 35
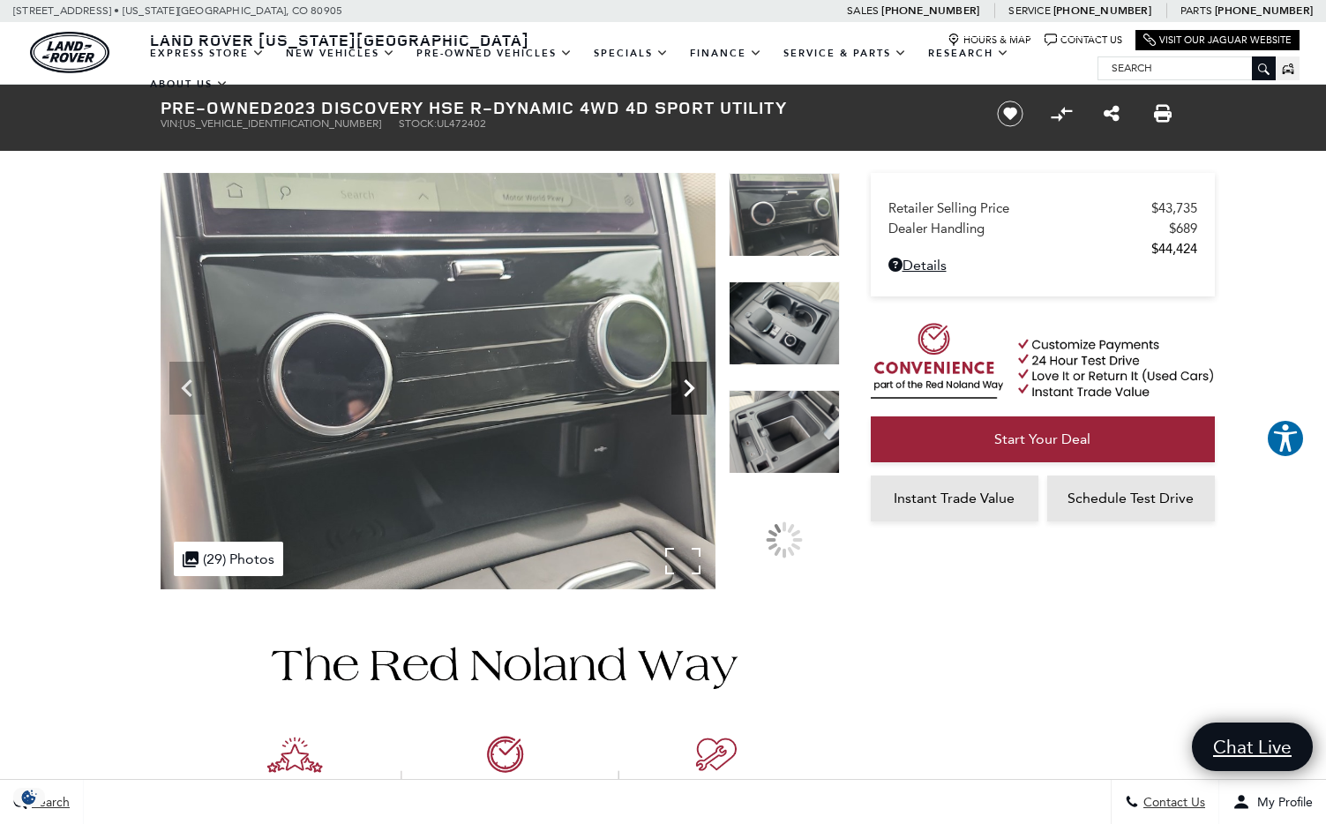
click at [685, 385] on icon "Next" at bounding box center [689, 388] width 35 height 35
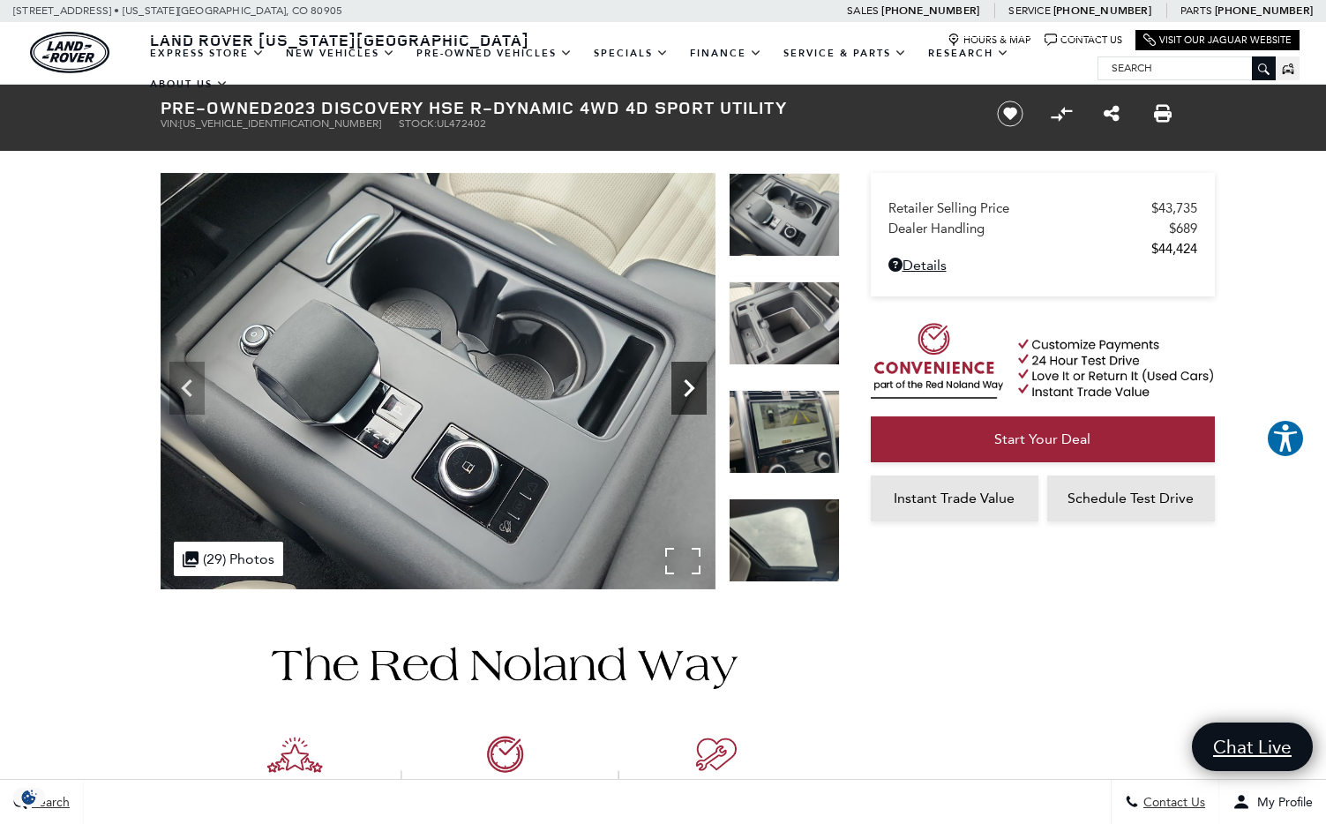
click at [685, 385] on icon "Next" at bounding box center [689, 388] width 35 height 35
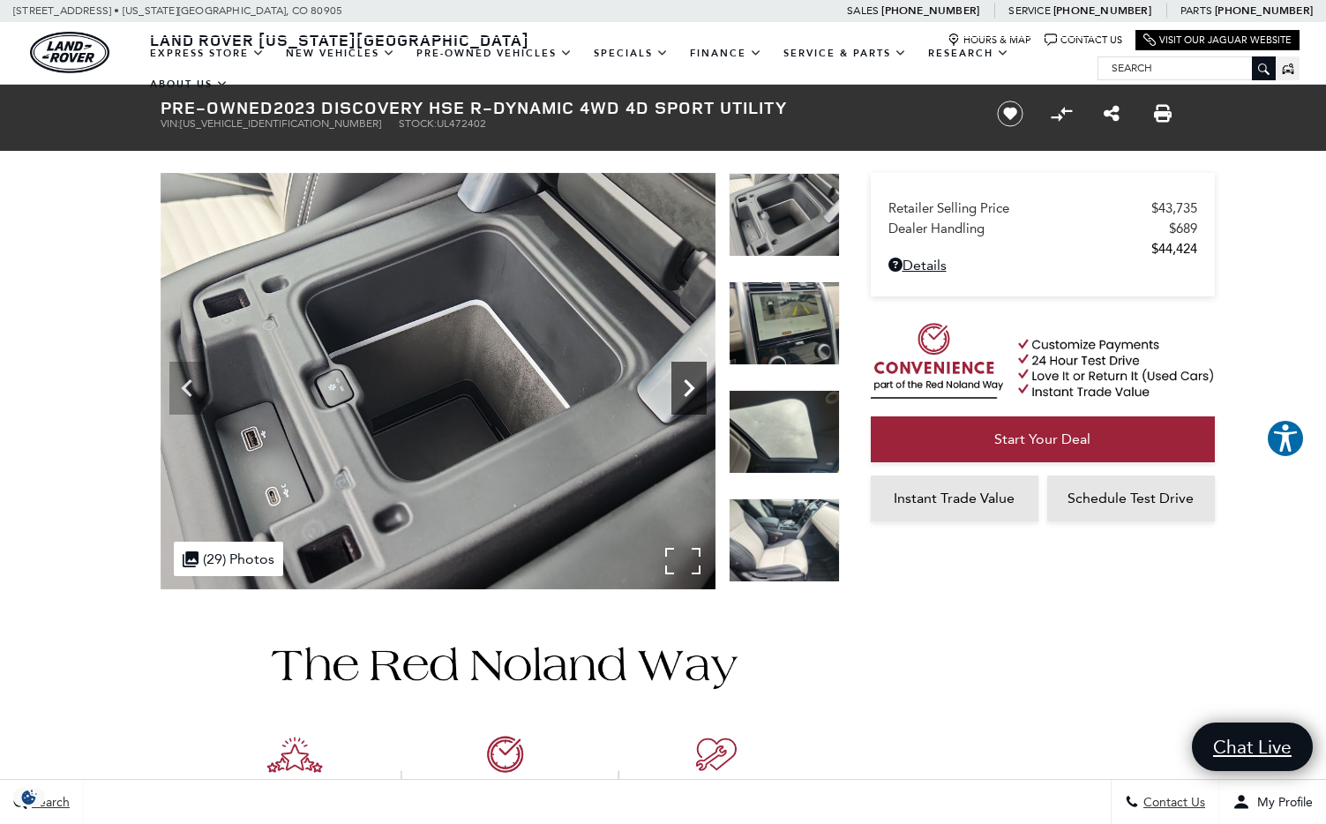
click at [685, 385] on icon "Next" at bounding box center [689, 388] width 35 height 35
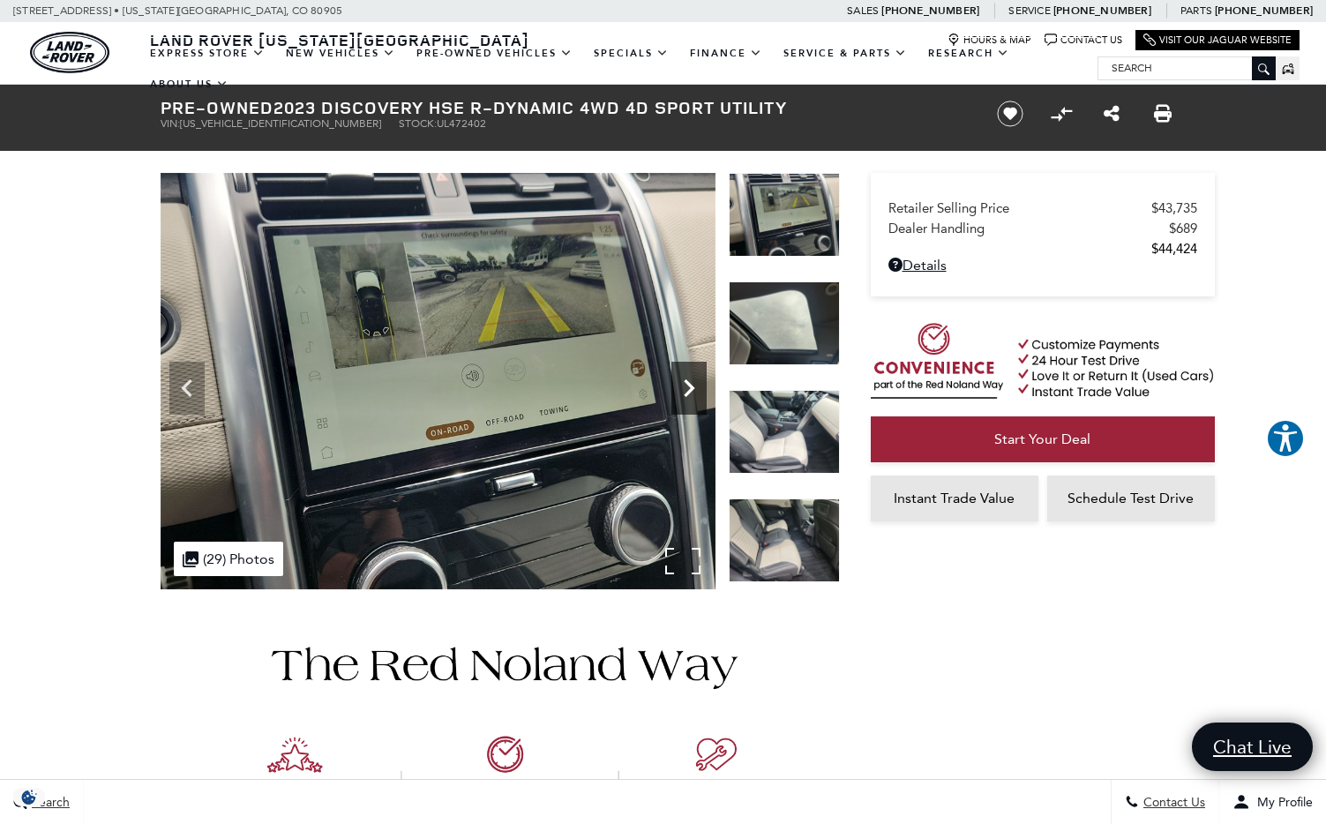
click at [685, 385] on icon "Next" at bounding box center [689, 388] width 35 height 35
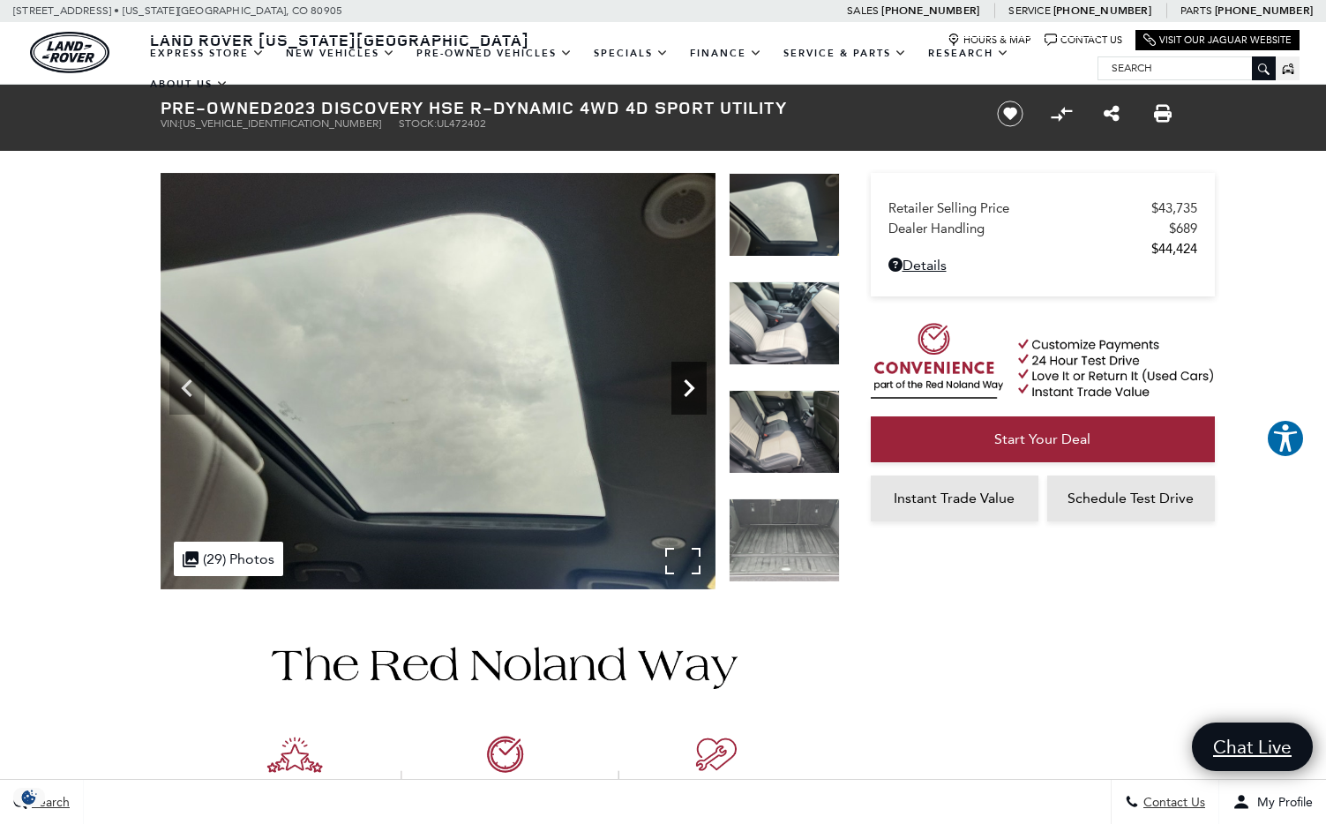
click at [685, 385] on icon "Next" at bounding box center [689, 388] width 35 height 35
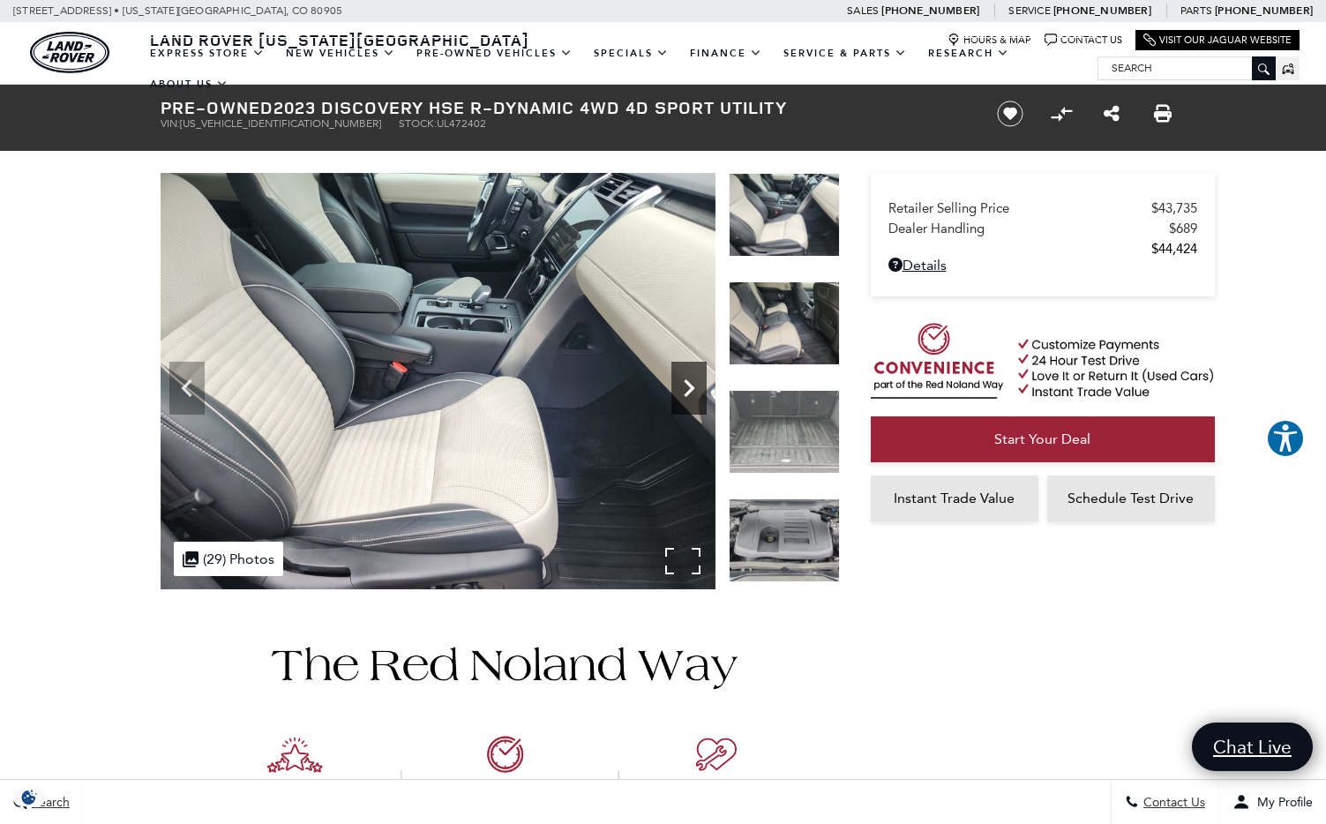
click at [685, 385] on icon "Next" at bounding box center [689, 388] width 35 height 35
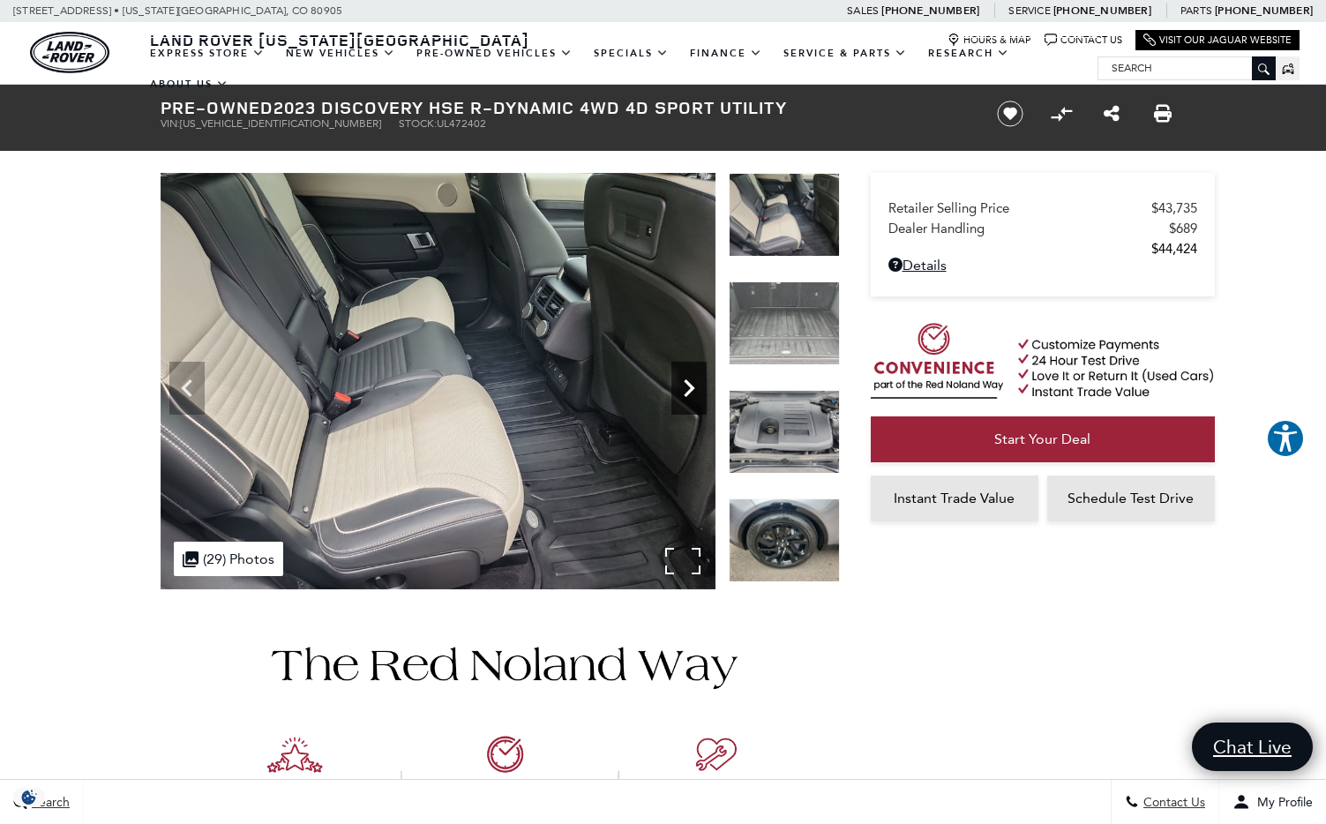
click at [685, 385] on icon "Next" at bounding box center [689, 388] width 35 height 35
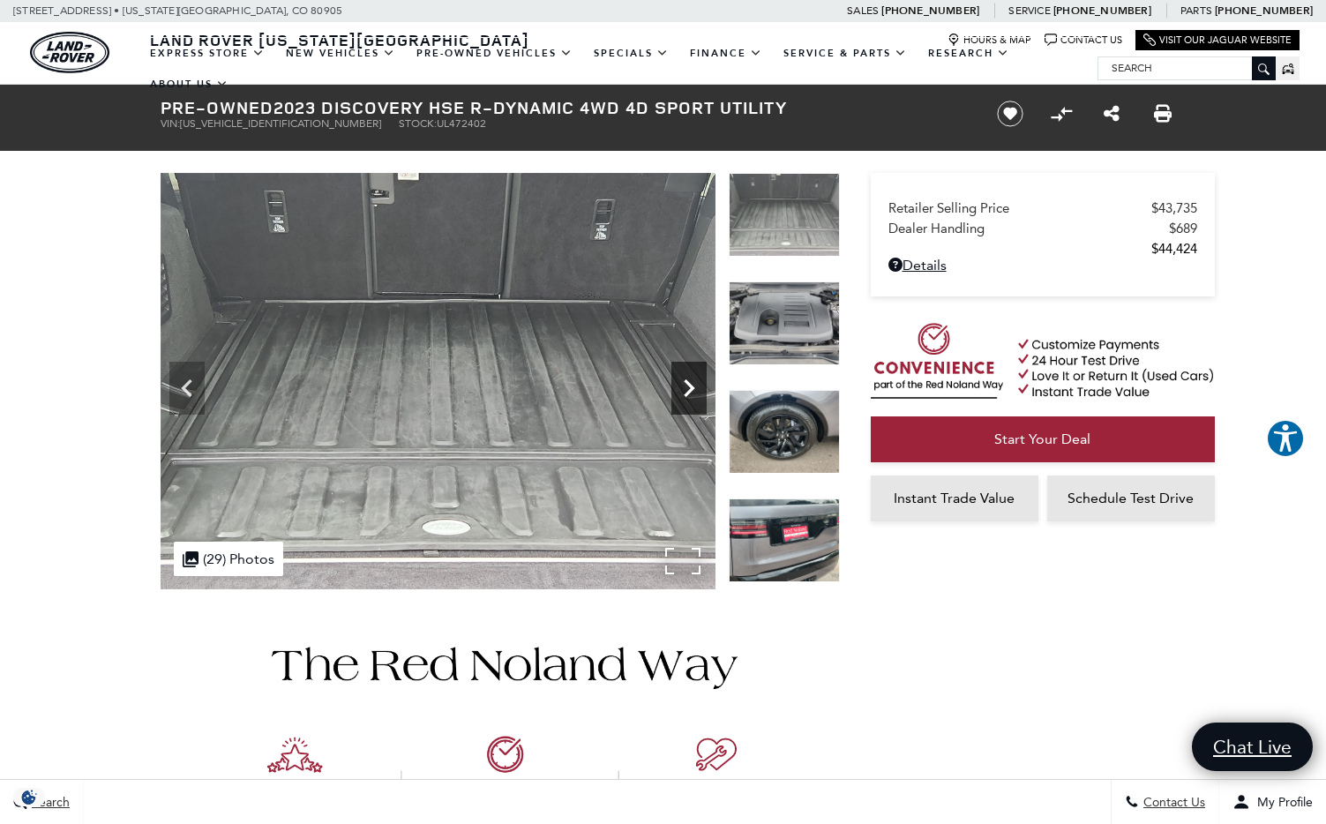
click at [685, 385] on icon "Next" at bounding box center [689, 388] width 35 height 35
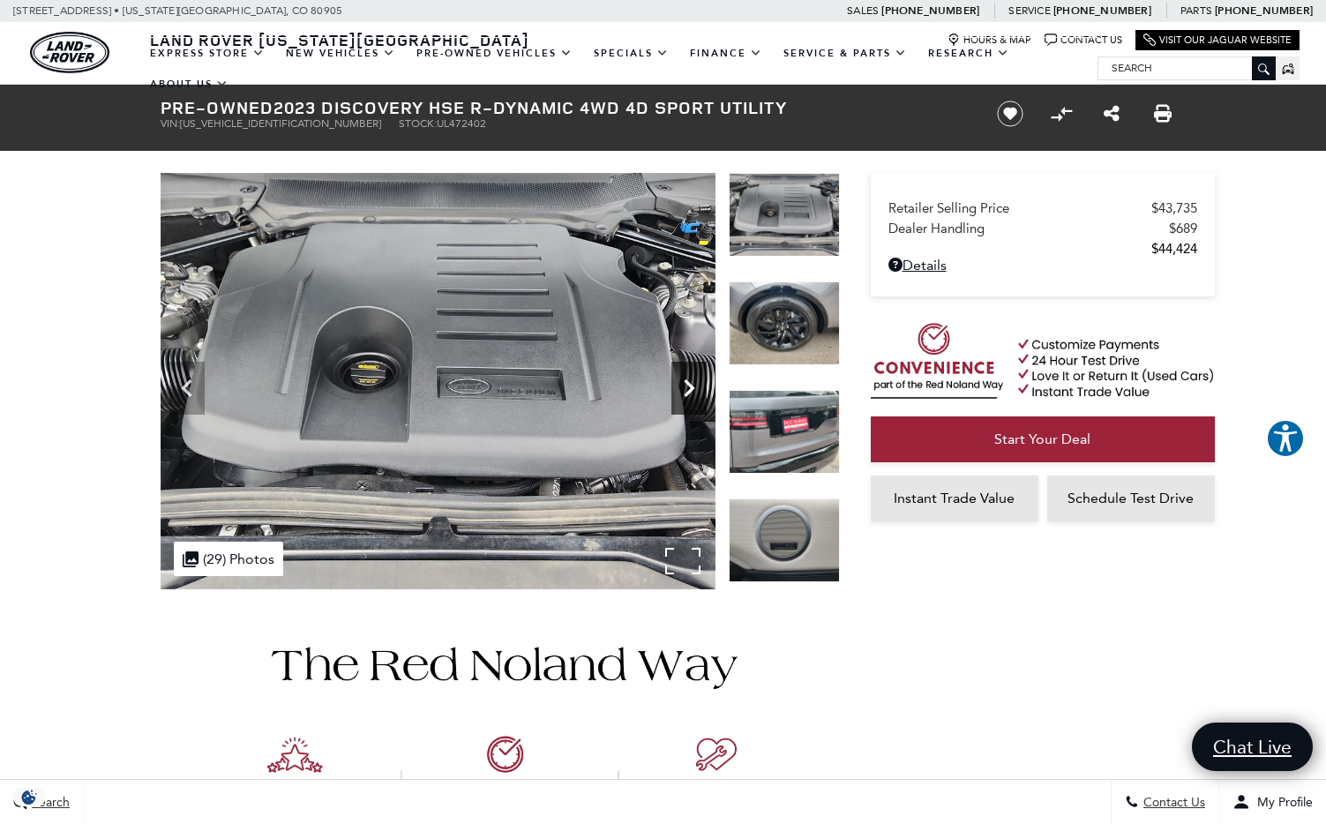
click at [685, 385] on icon "Next" at bounding box center [689, 388] width 35 height 35
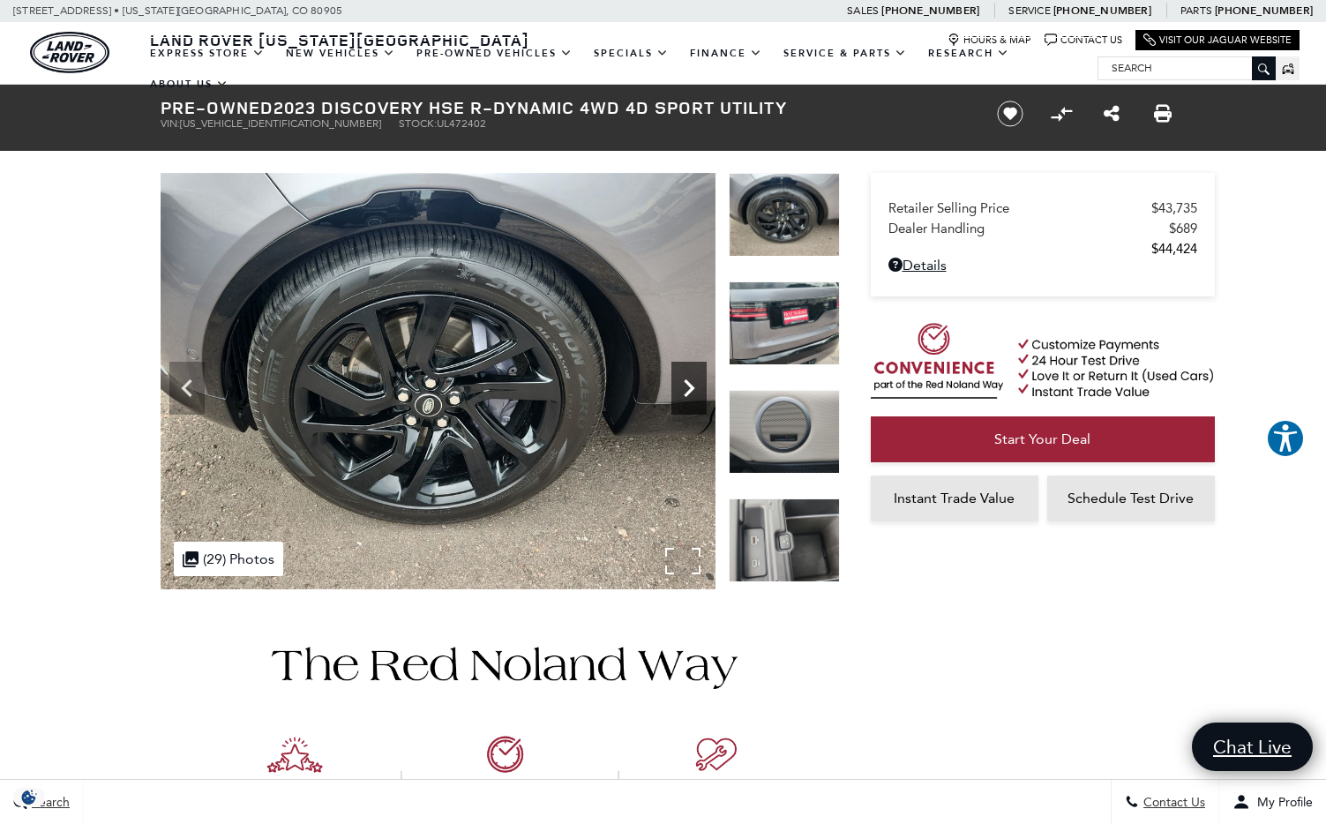
click at [685, 385] on icon "Next" at bounding box center [689, 388] width 35 height 35
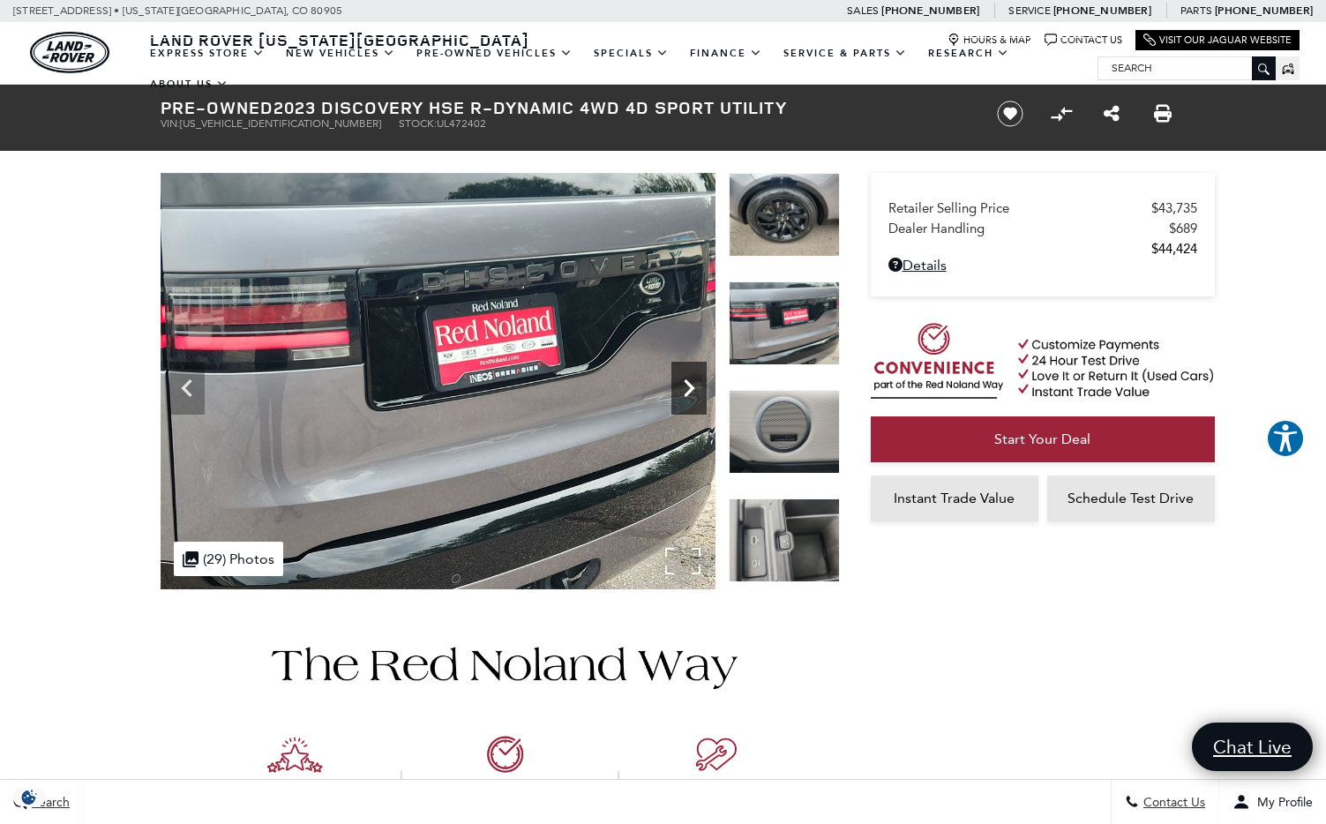
click at [685, 385] on icon "Next" at bounding box center [689, 388] width 35 height 35
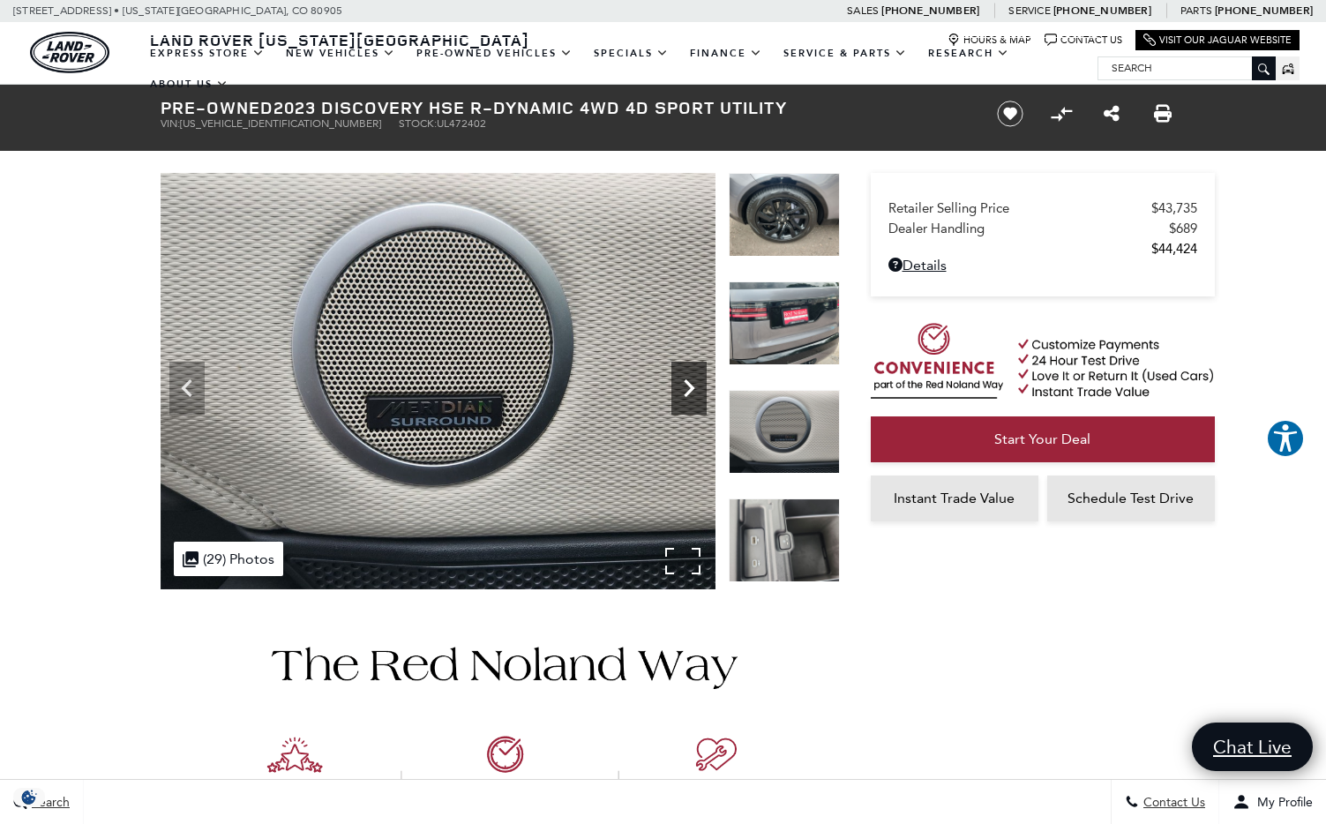
click at [685, 385] on icon "Next" at bounding box center [689, 388] width 35 height 35
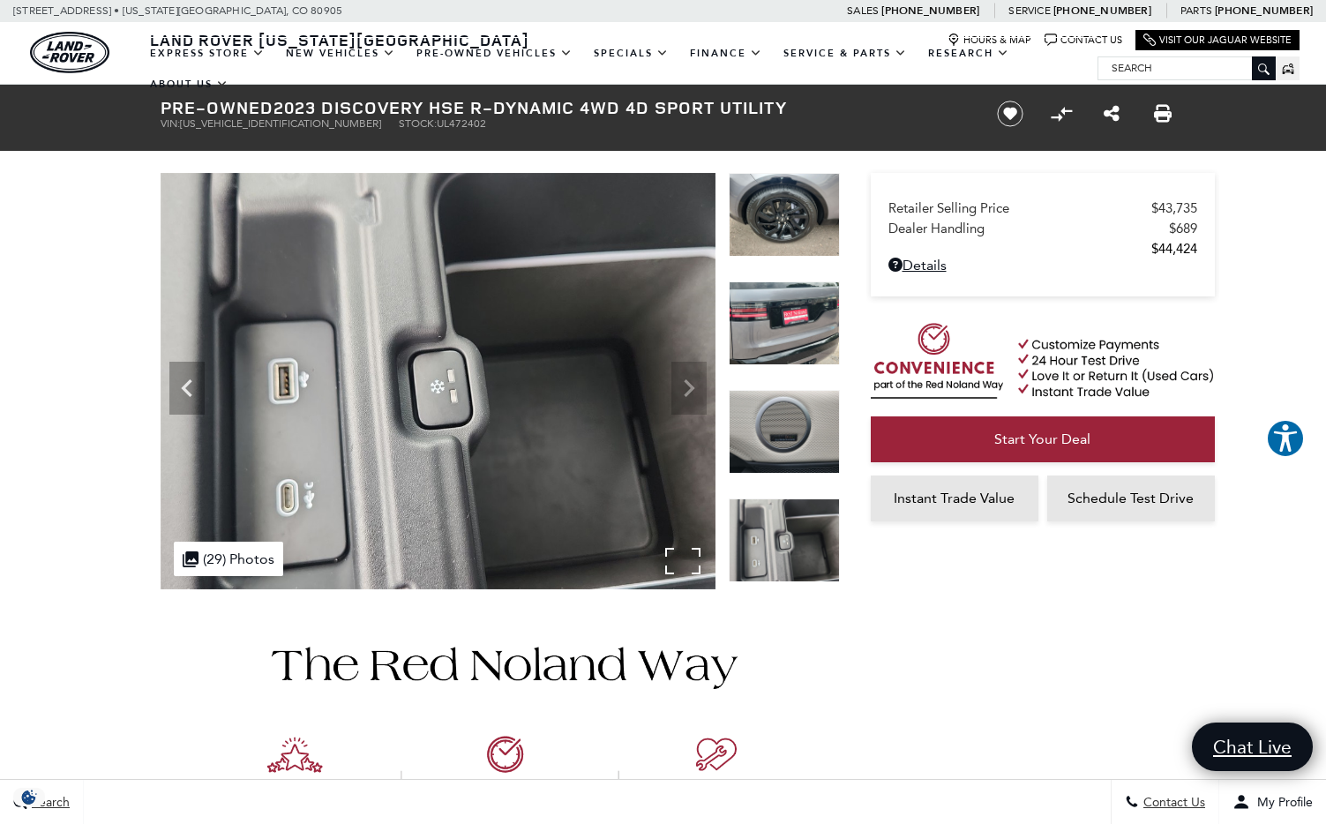
click at [685, 385] on img at bounding box center [438, 381] width 555 height 417
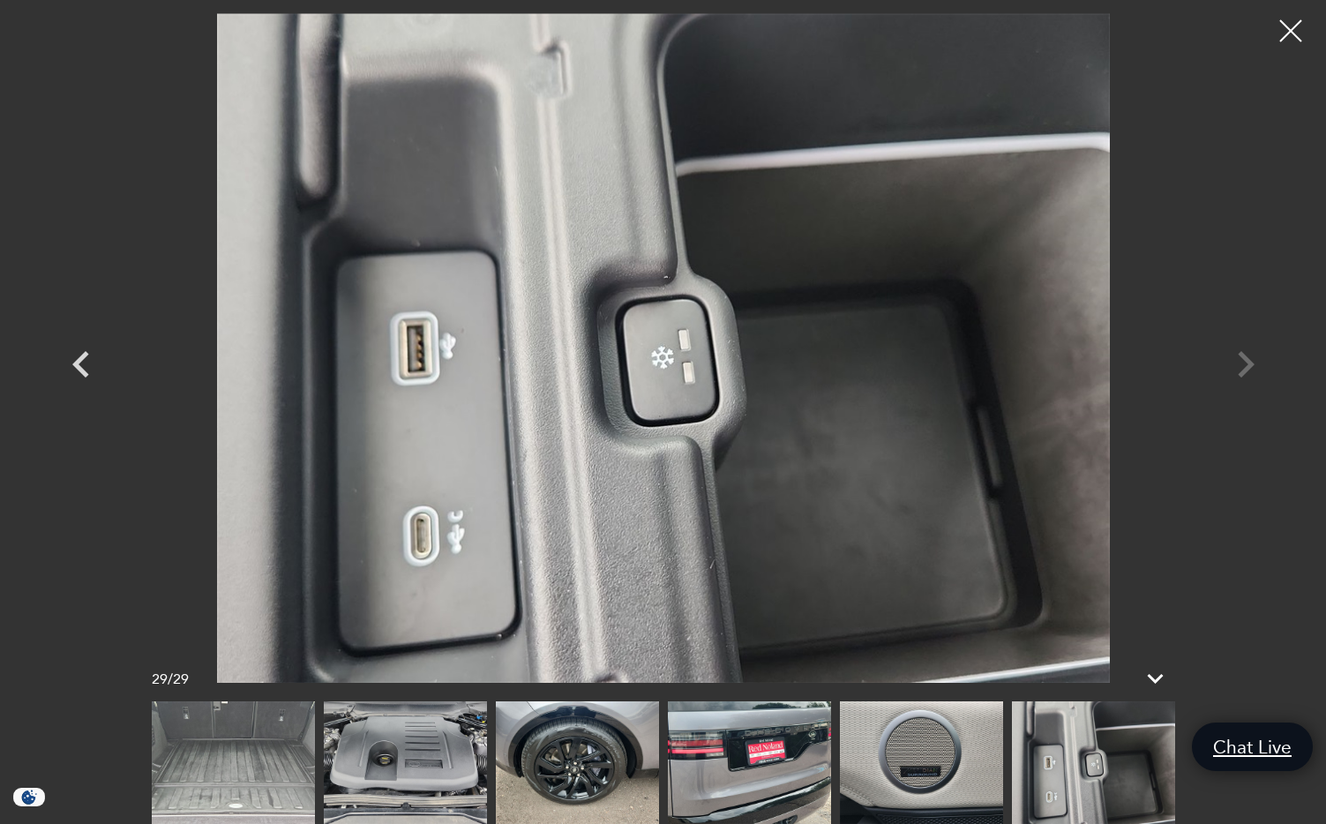
click at [685, 385] on img at bounding box center [663, 348] width 1059 height 670
click at [1248, 365] on div at bounding box center [663, 348] width 1235 height 670
click at [1291, 26] on div at bounding box center [1291, 31] width 47 height 47
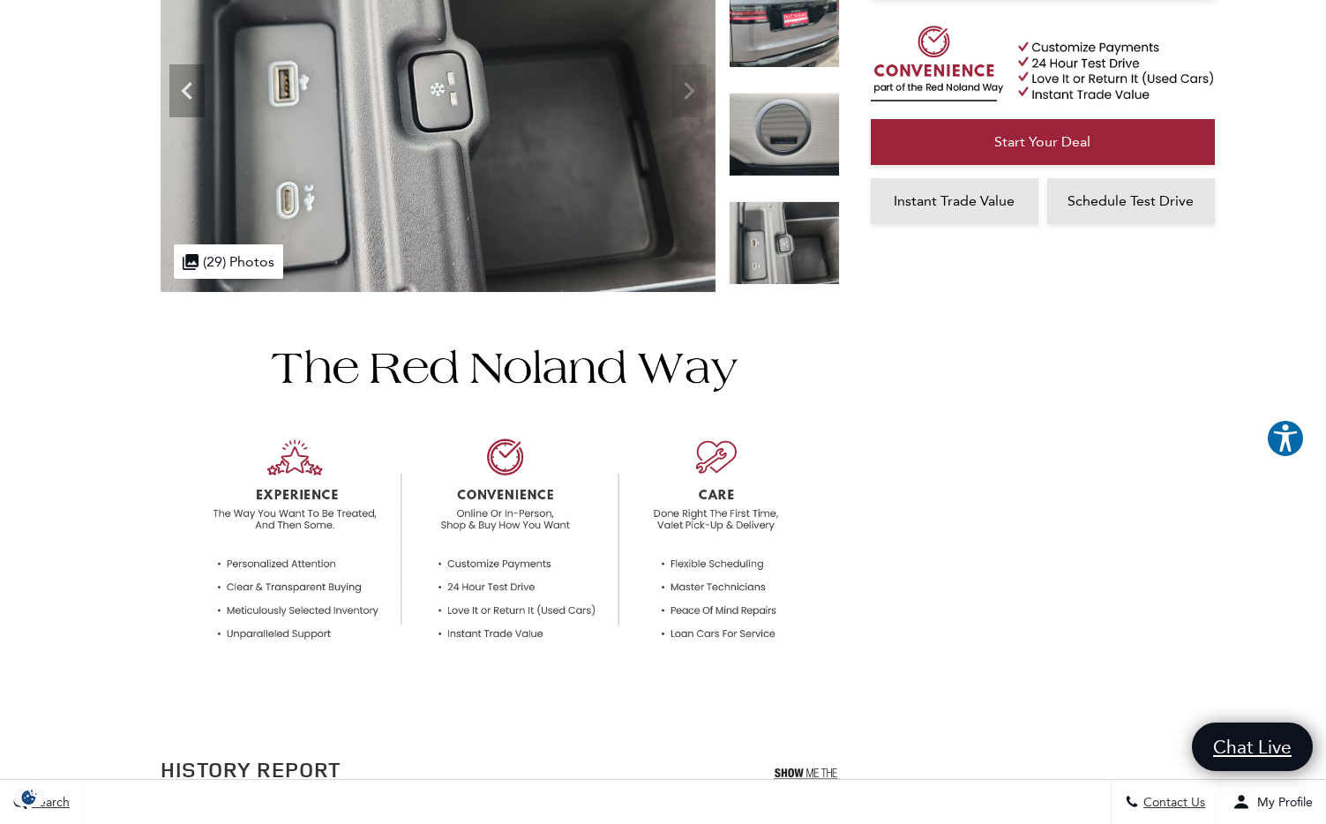
scroll to position [0, 0]
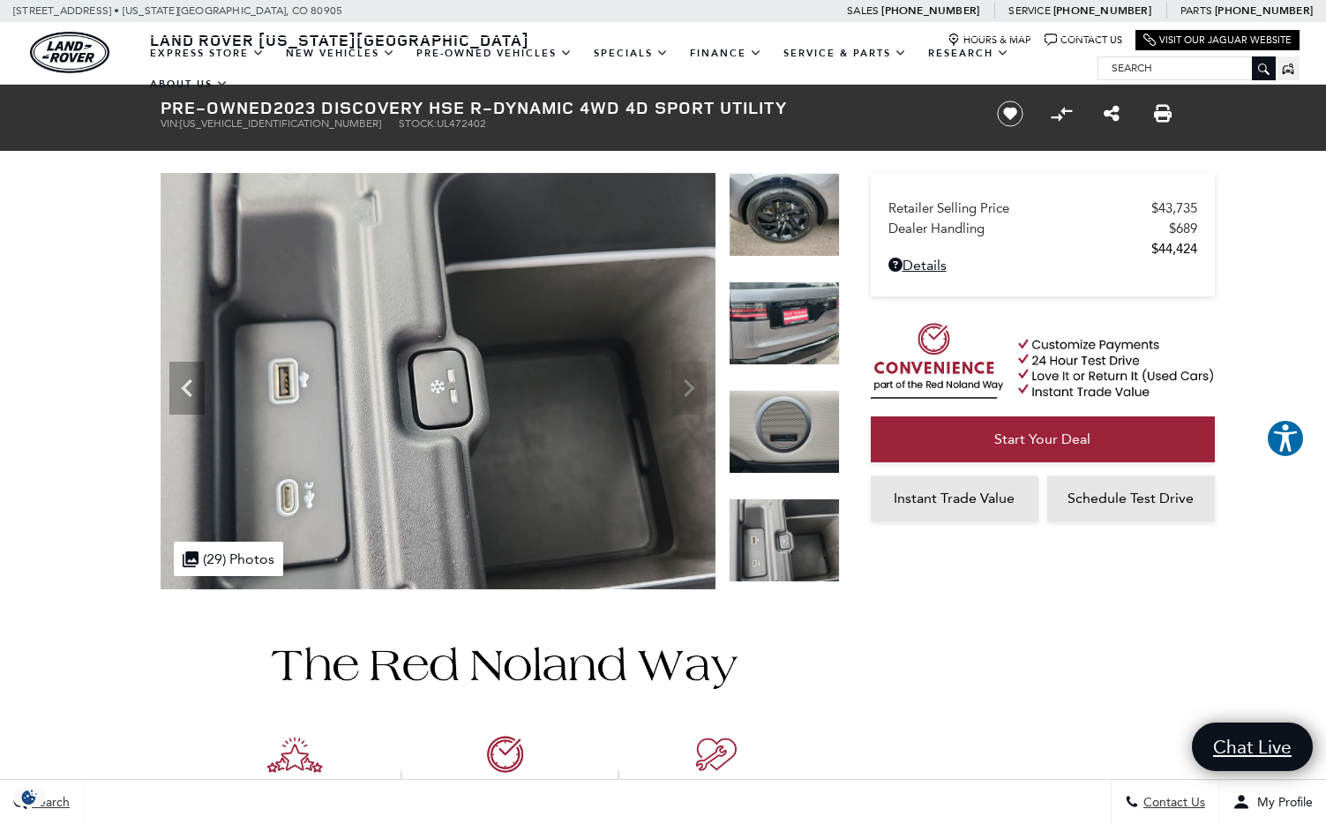
click at [792, 215] on img at bounding box center [784, 215] width 111 height 84
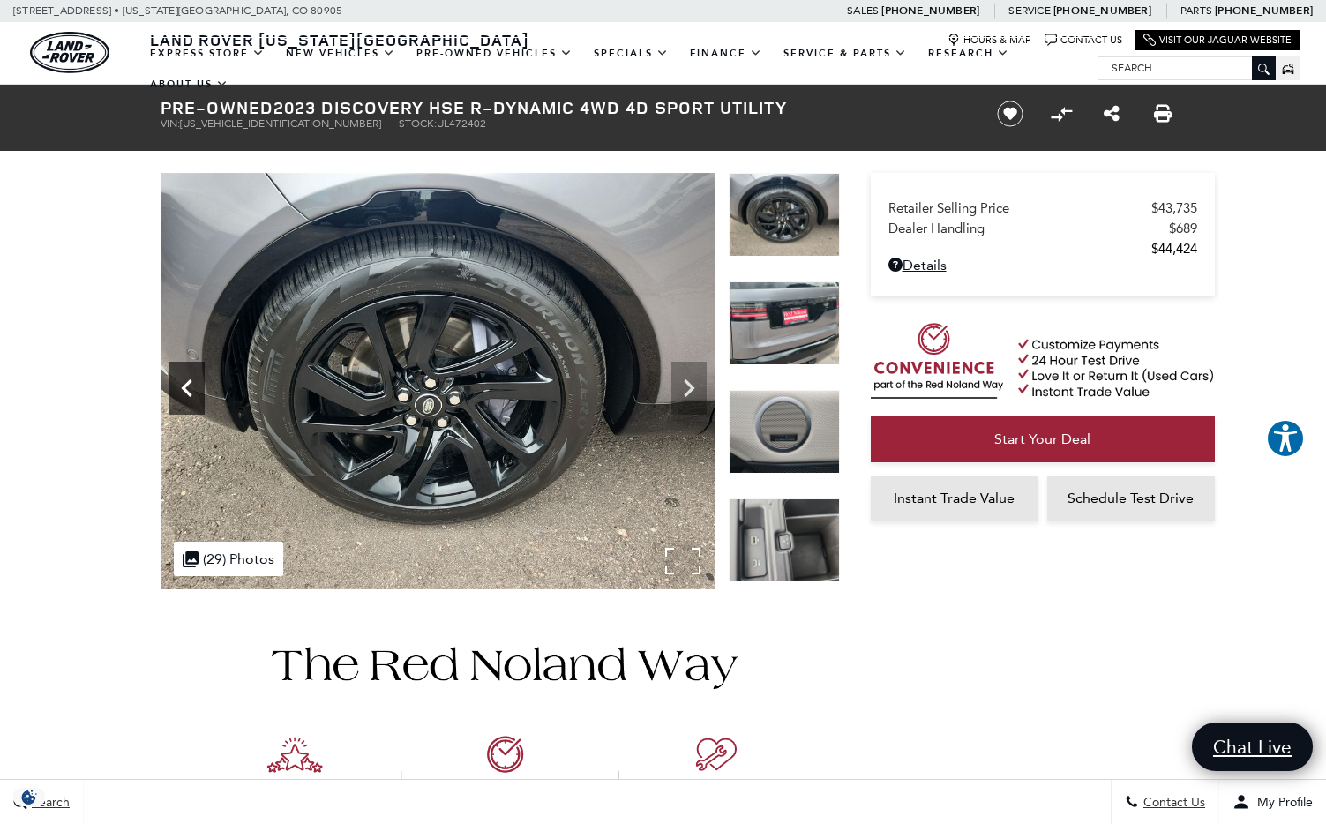
click at [177, 387] on icon "Previous" at bounding box center [186, 388] width 35 height 35
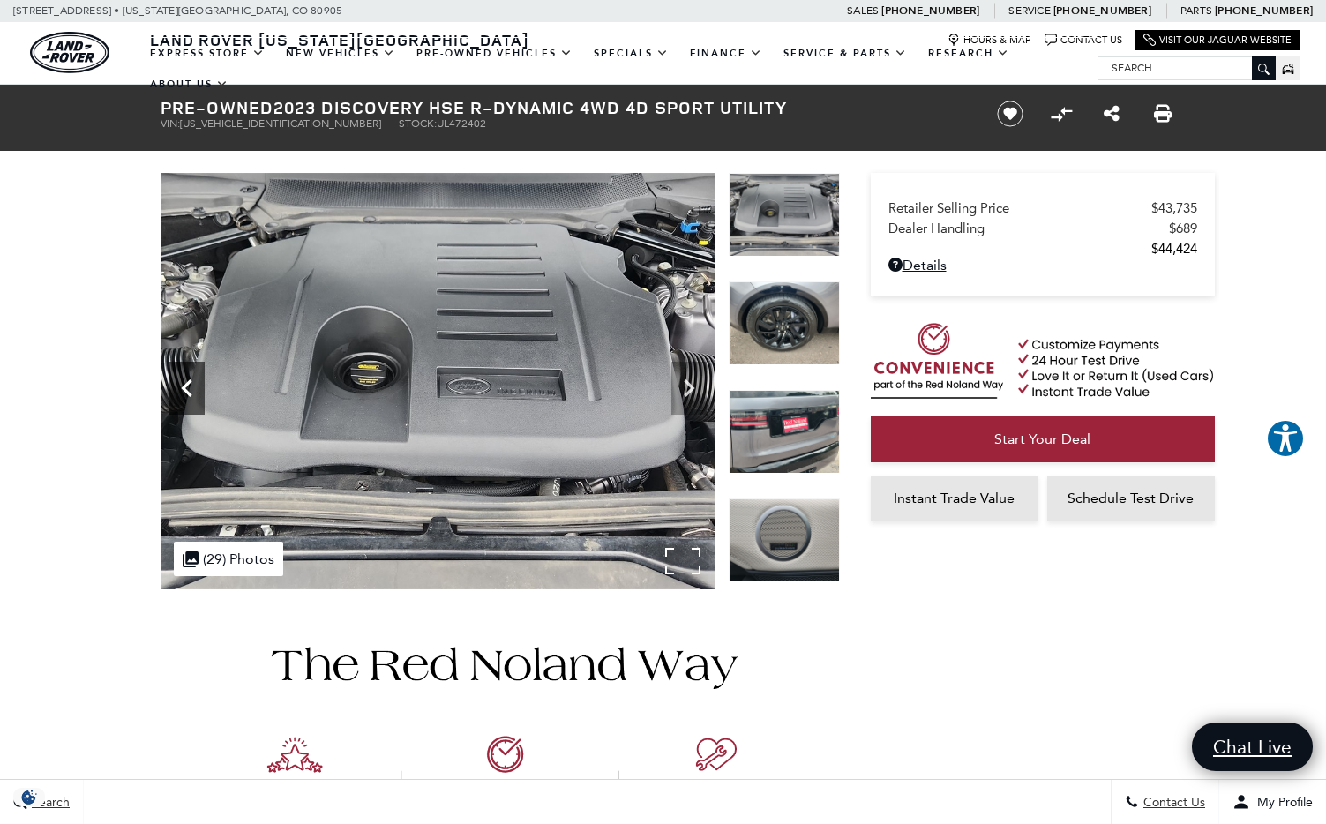
click at [177, 387] on icon "Previous" at bounding box center [186, 388] width 35 height 35
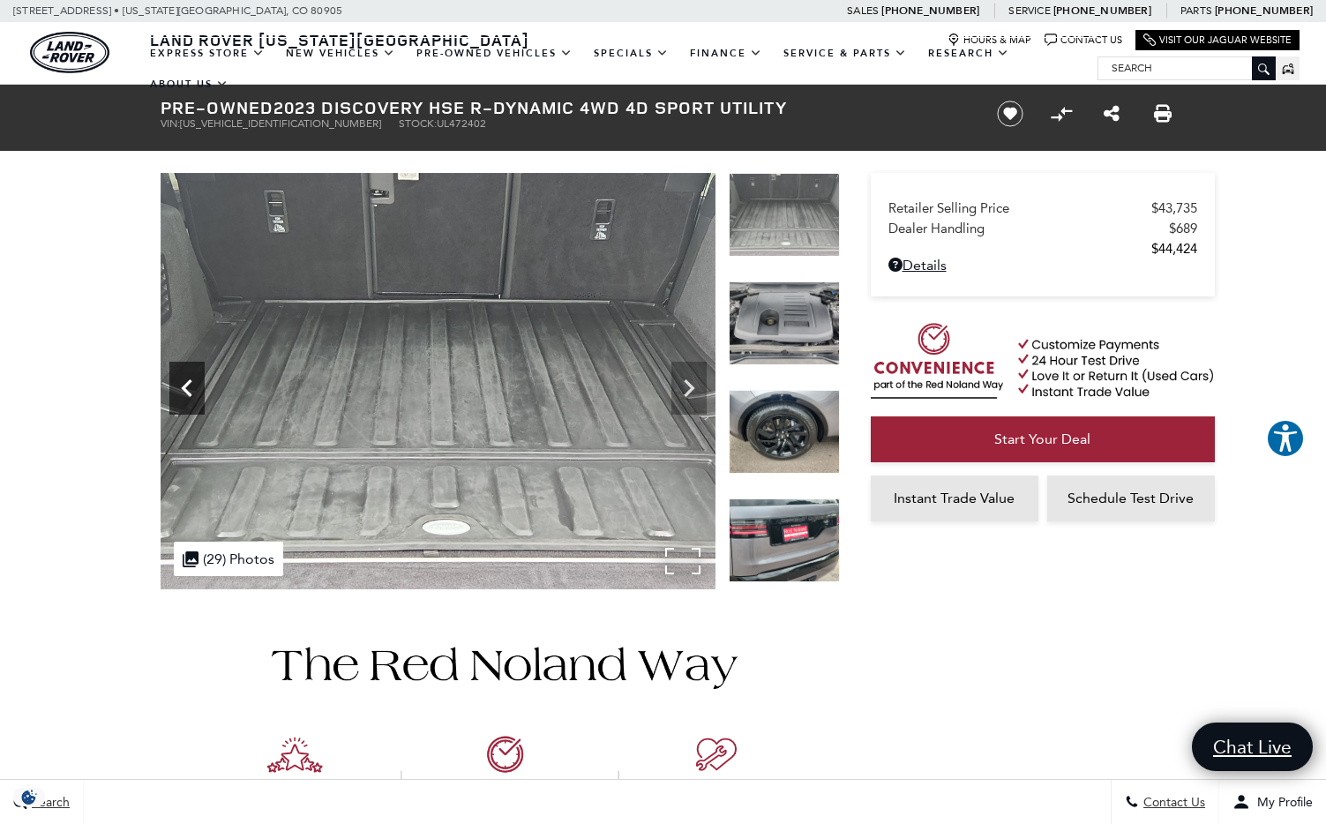
click at [177, 387] on icon "Previous" at bounding box center [186, 388] width 35 height 35
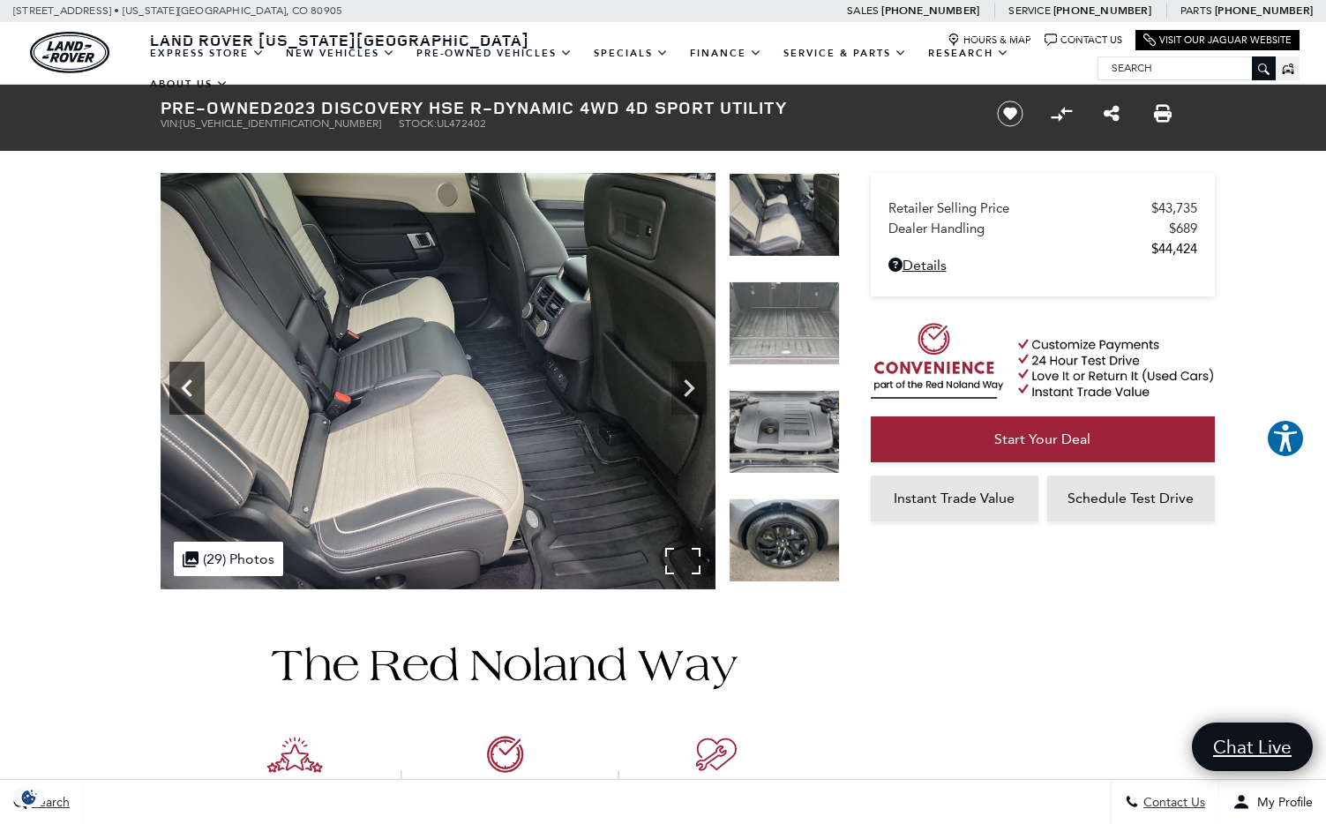
click at [177, 387] on icon "Previous" at bounding box center [186, 388] width 35 height 35
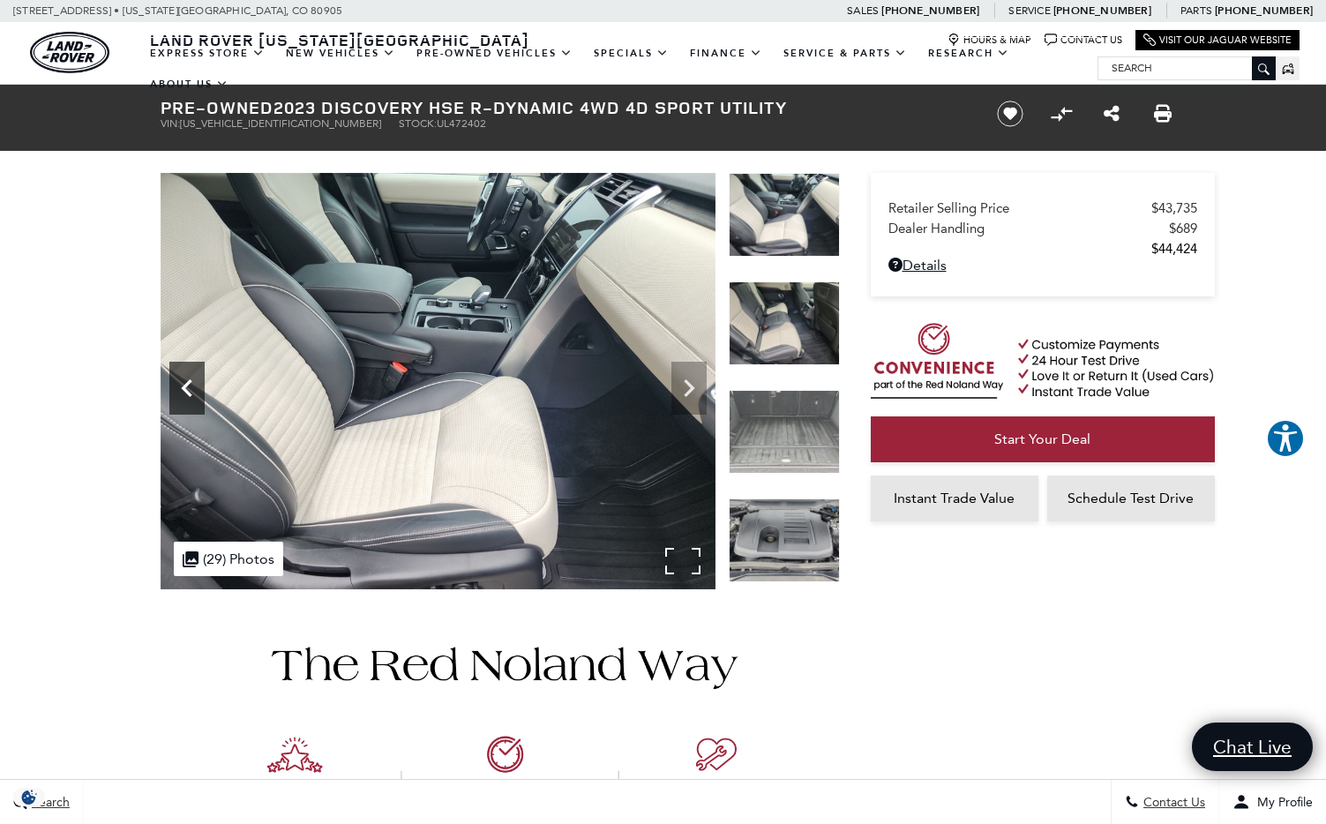
click at [177, 387] on icon "Previous" at bounding box center [186, 388] width 35 height 35
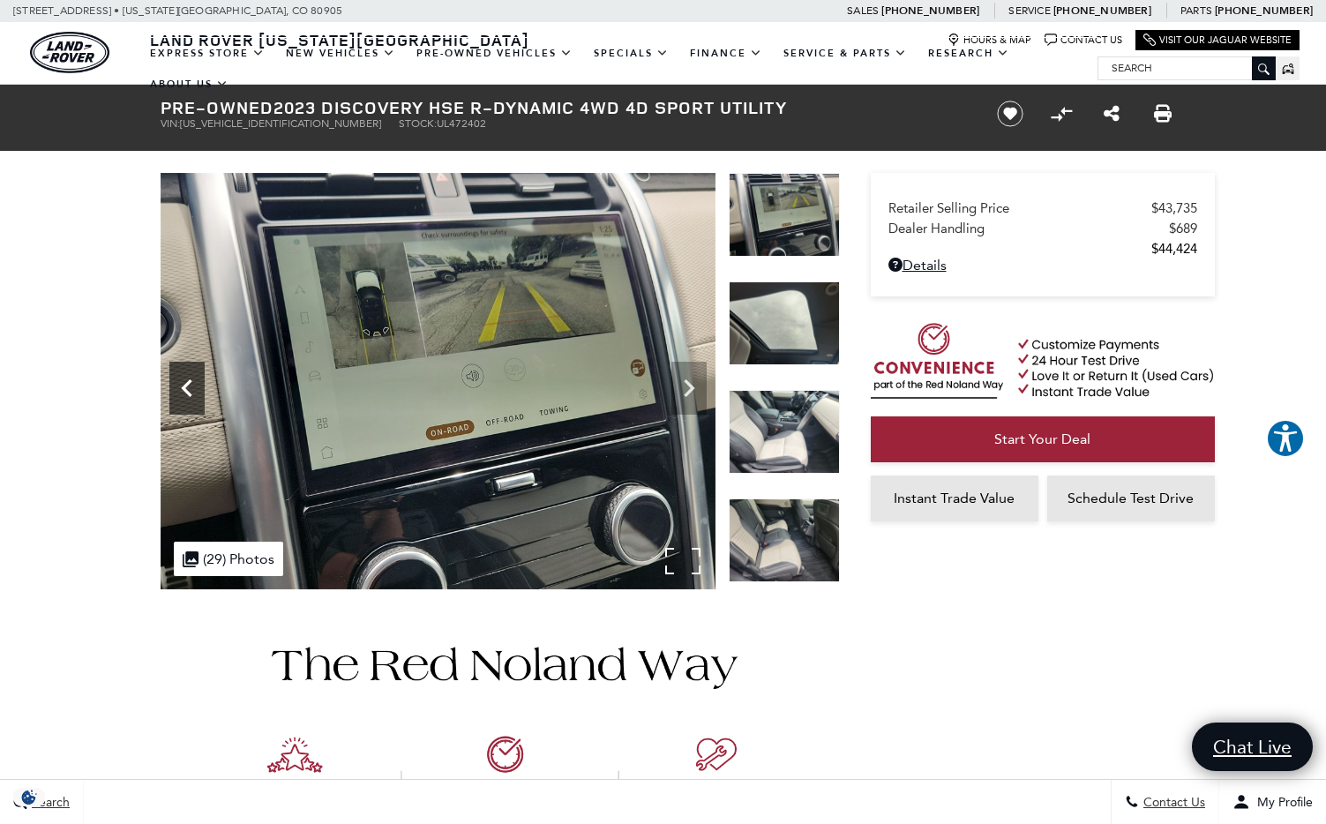
click at [177, 387] on icon "Previous" at bounding box center [186, 388] width 35 height 35
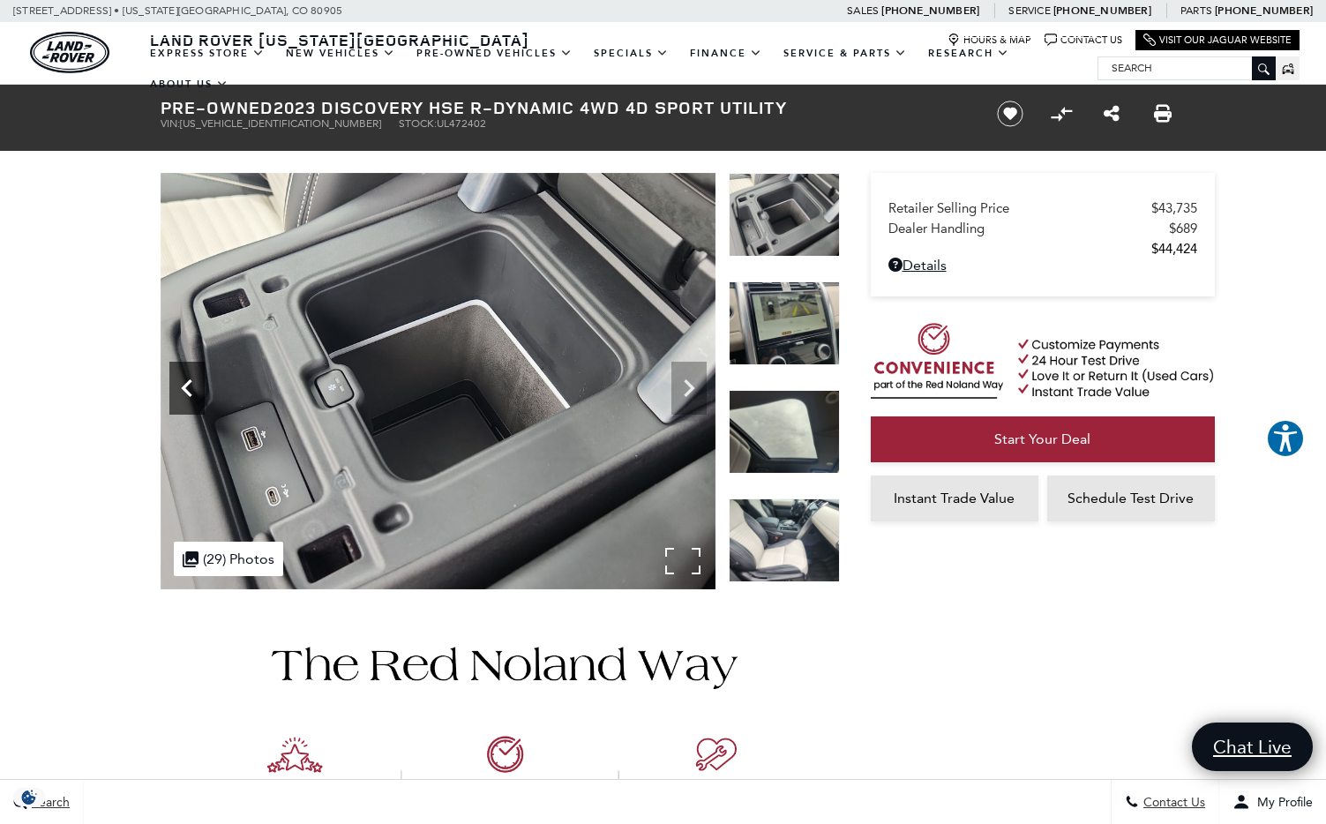
click at [177, 387] on icon "Previous" at bounding box center [186, 388] width 35 height 35
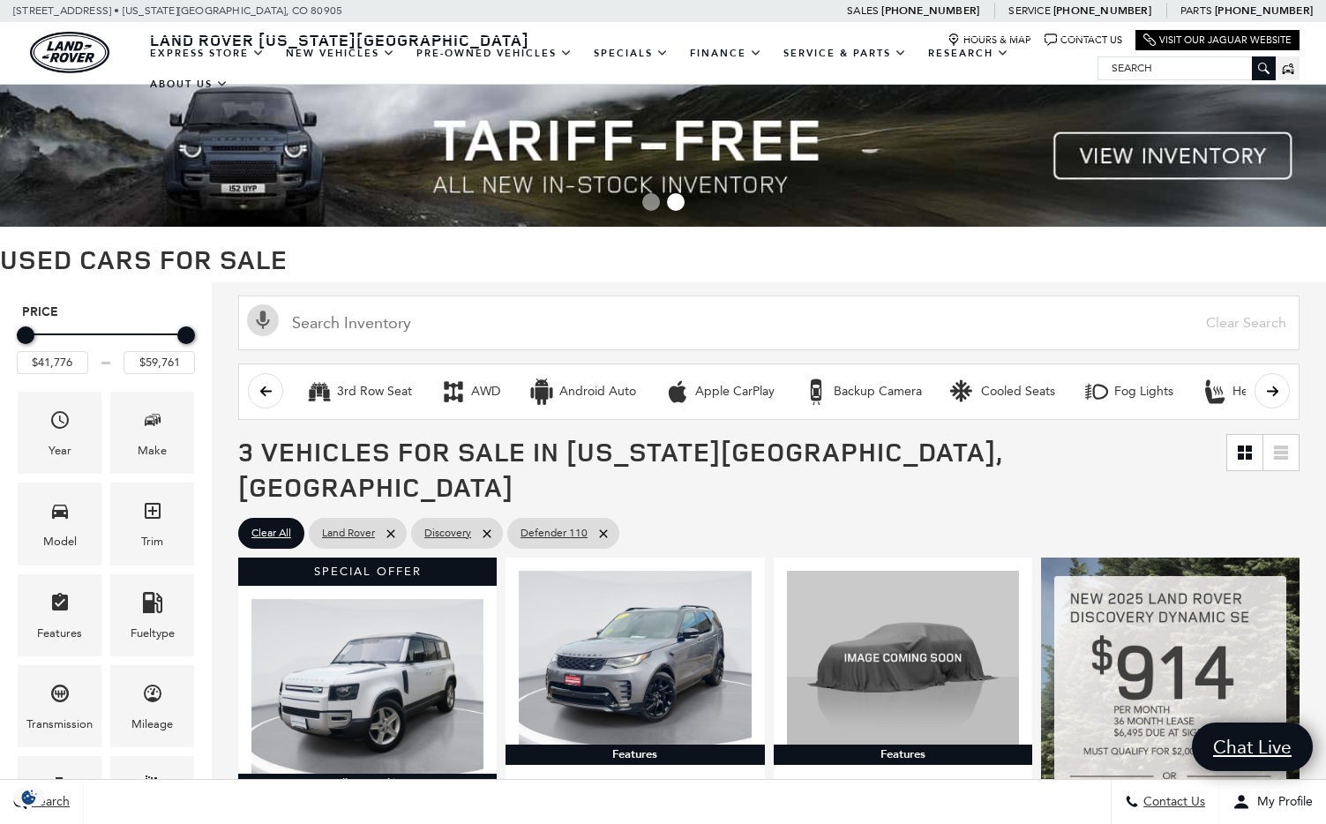
click at [923, 251] on h1 "Used Cars for Sale" at bounding box center [663, 258] width 1326 height 29
